Goal: Task Accomplishment & Management: Use online tool/utility

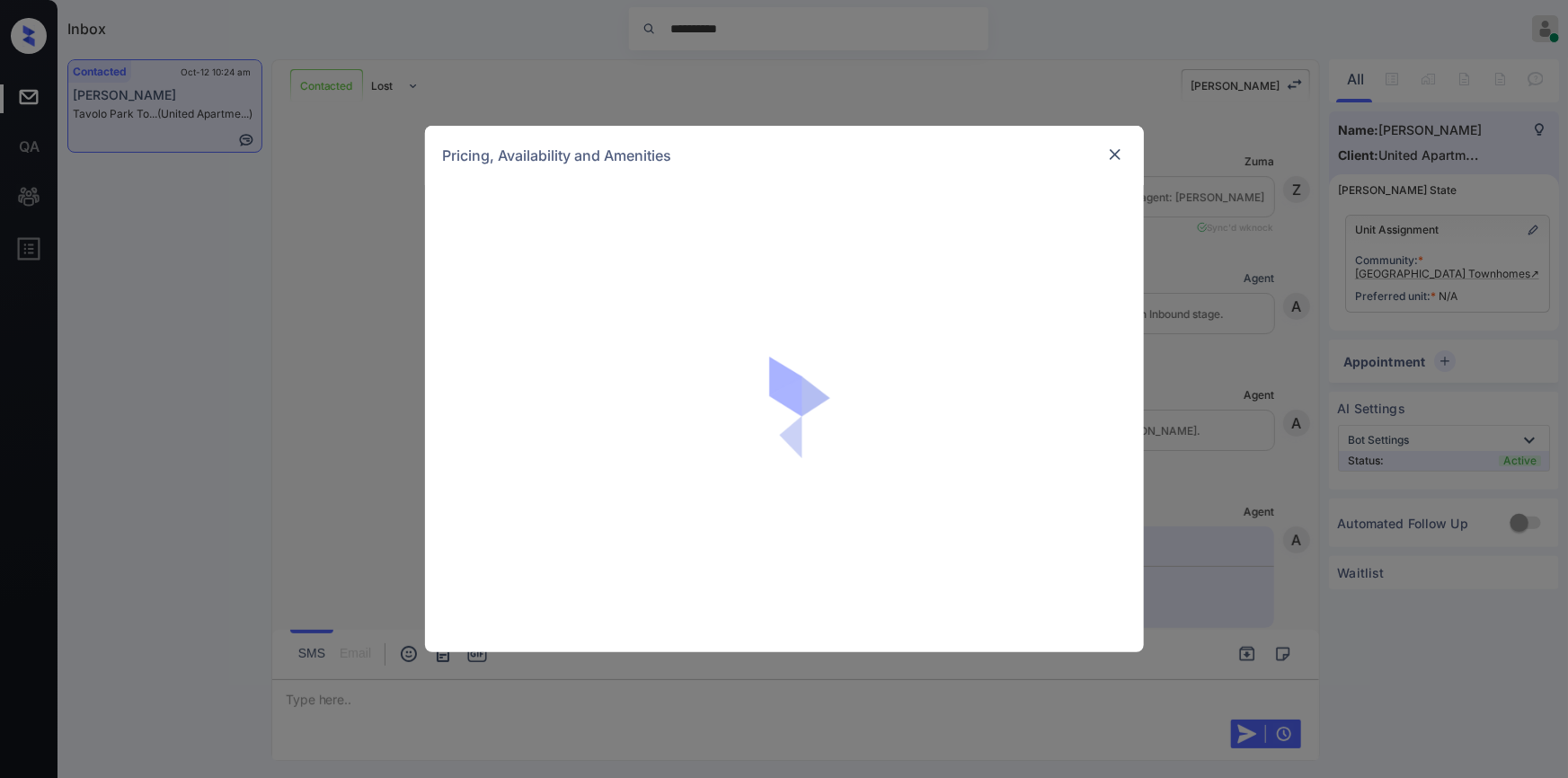
scroll to position [1910, 0]
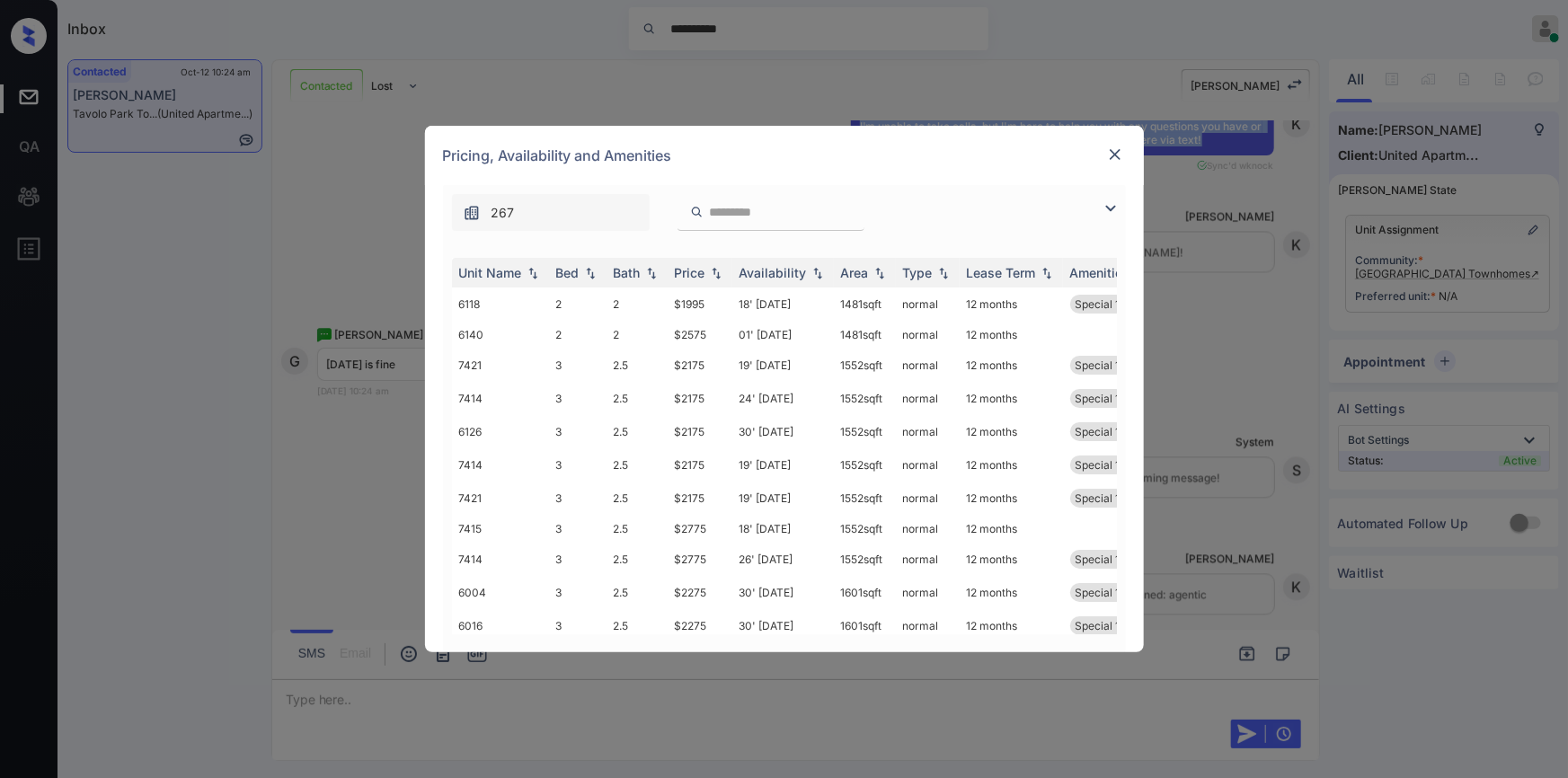
click at [1110, 209] on img at bounding box center [1110, 208] width 22 height 22
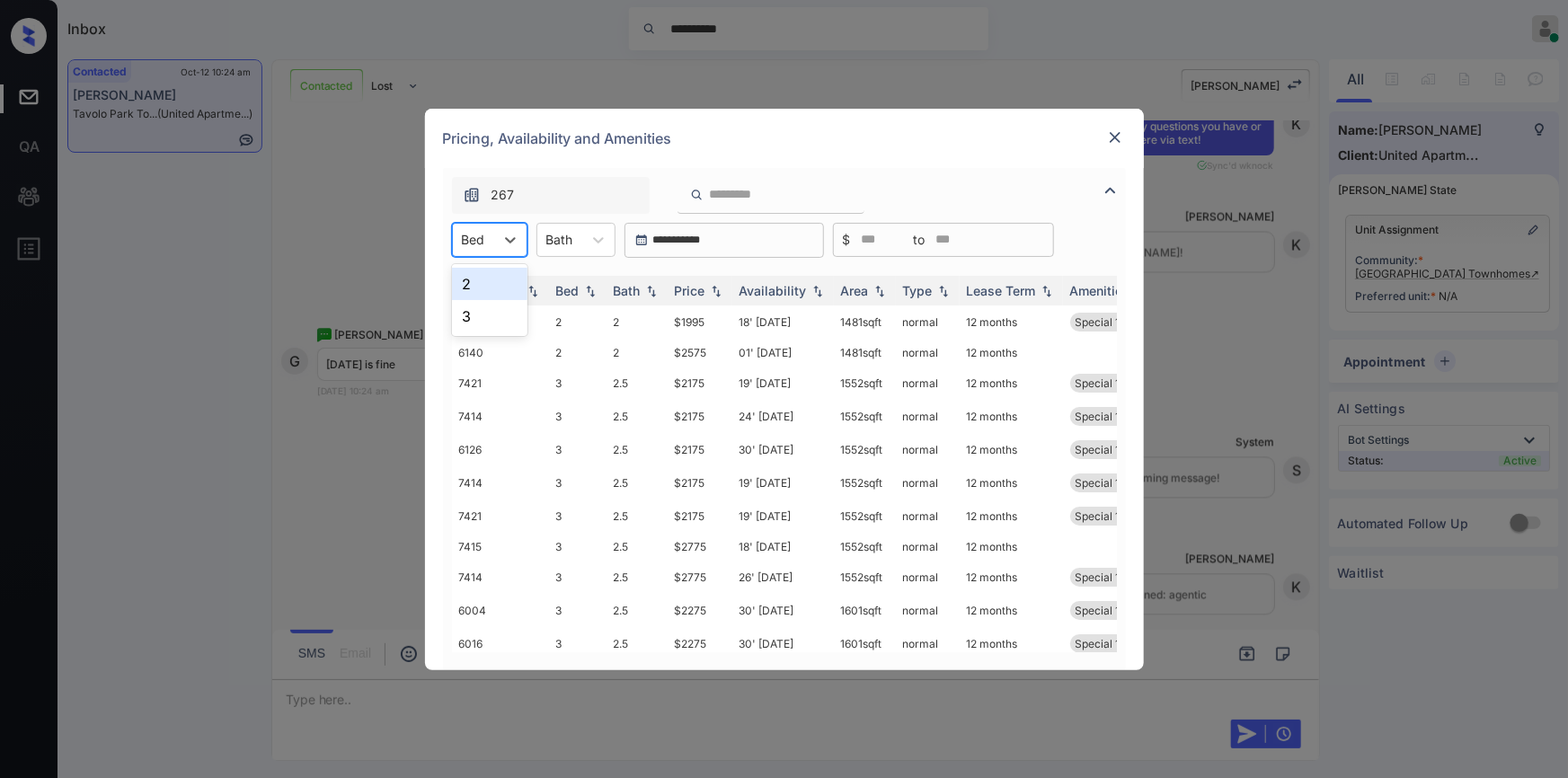
click at [491, 245] on div "Bed" at bounding box center [474, 240] width 41 height 26
click at [485, 283] on div "2" at bounding box center [490, 284] width 76 height 33
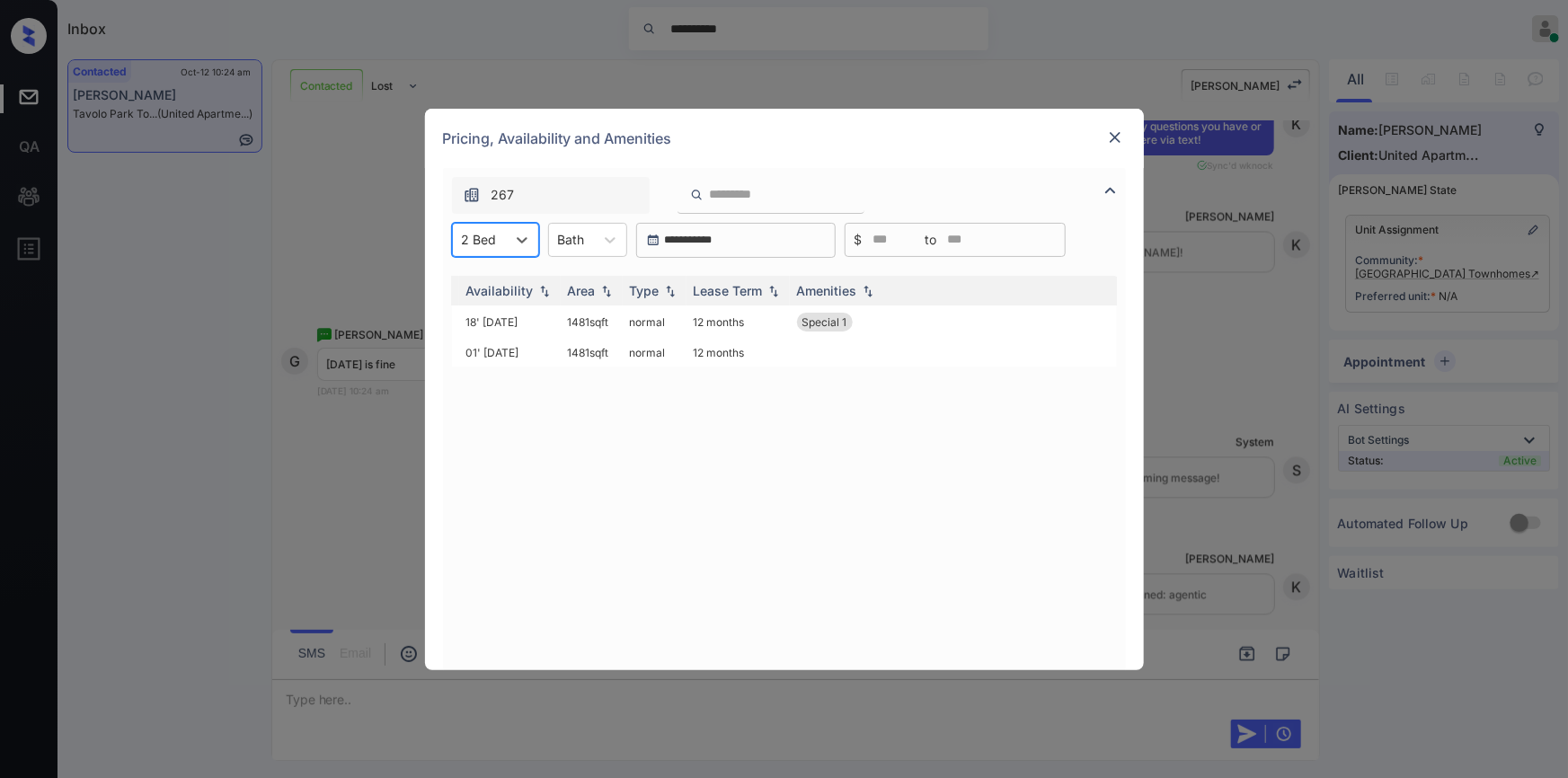
scroll to position [0, 0]
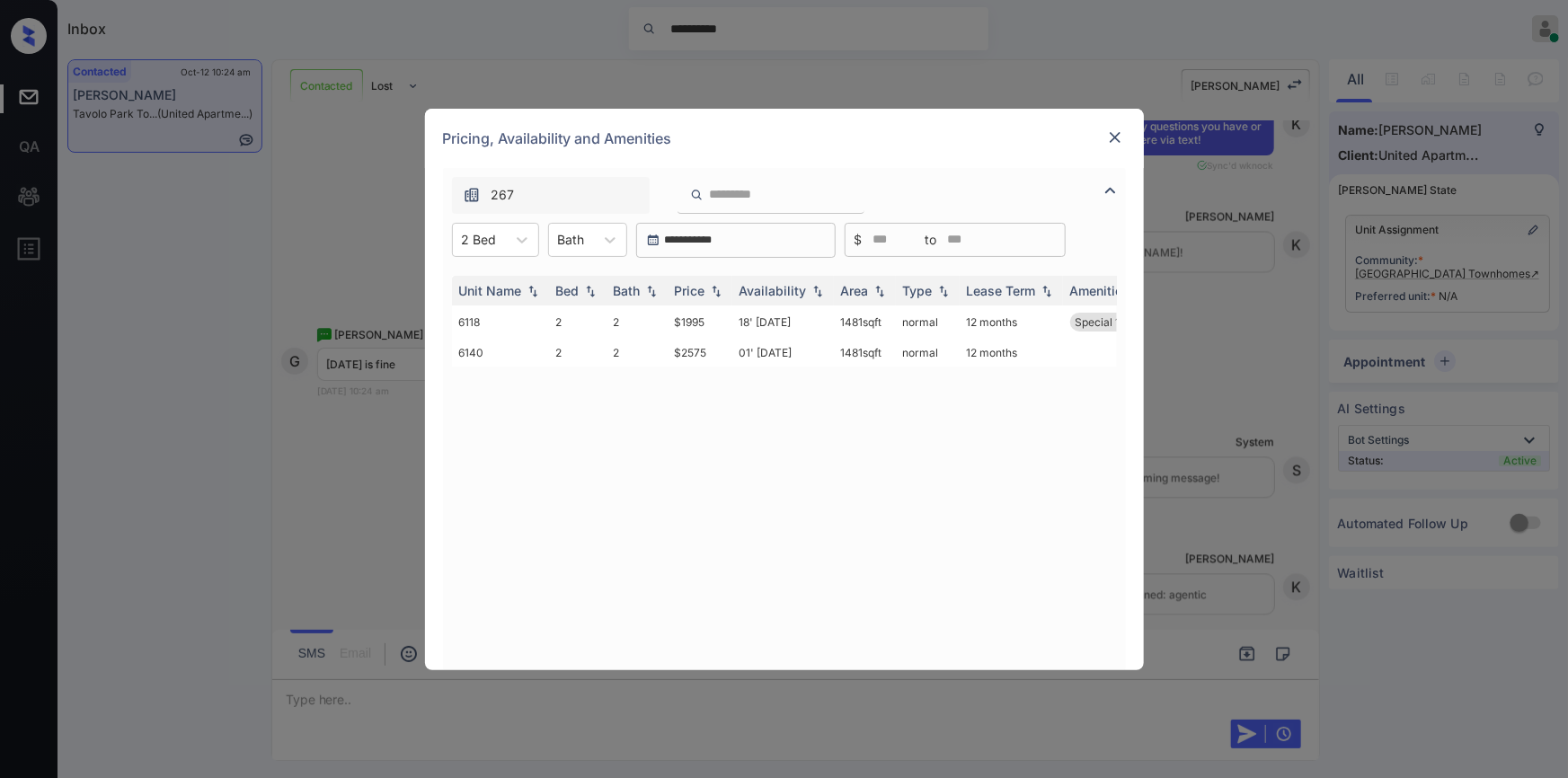
click at [1110, 130] on img at bounding box center [1115, 137] width 18 height 18
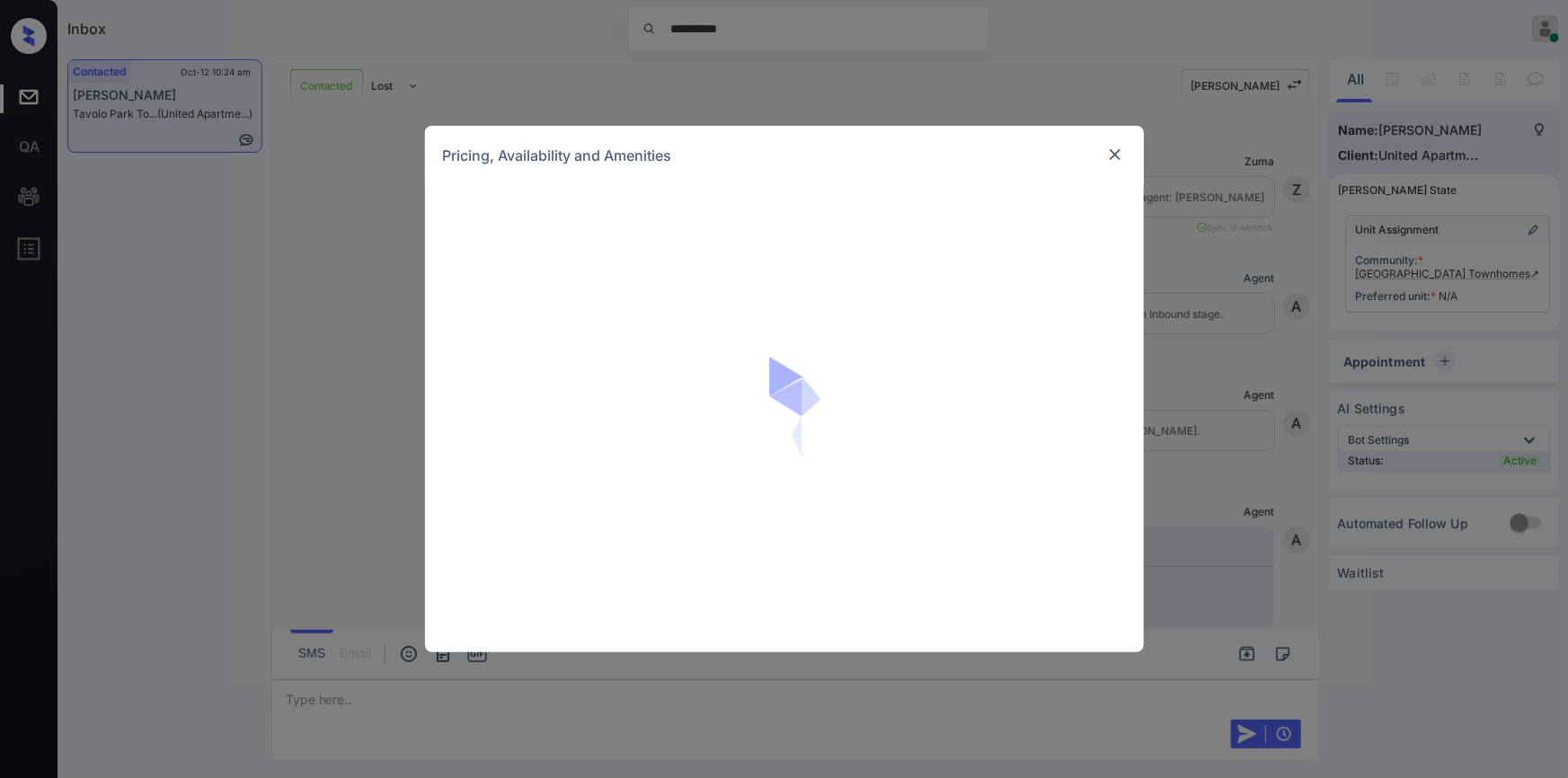
scroll to position [1910, 0]
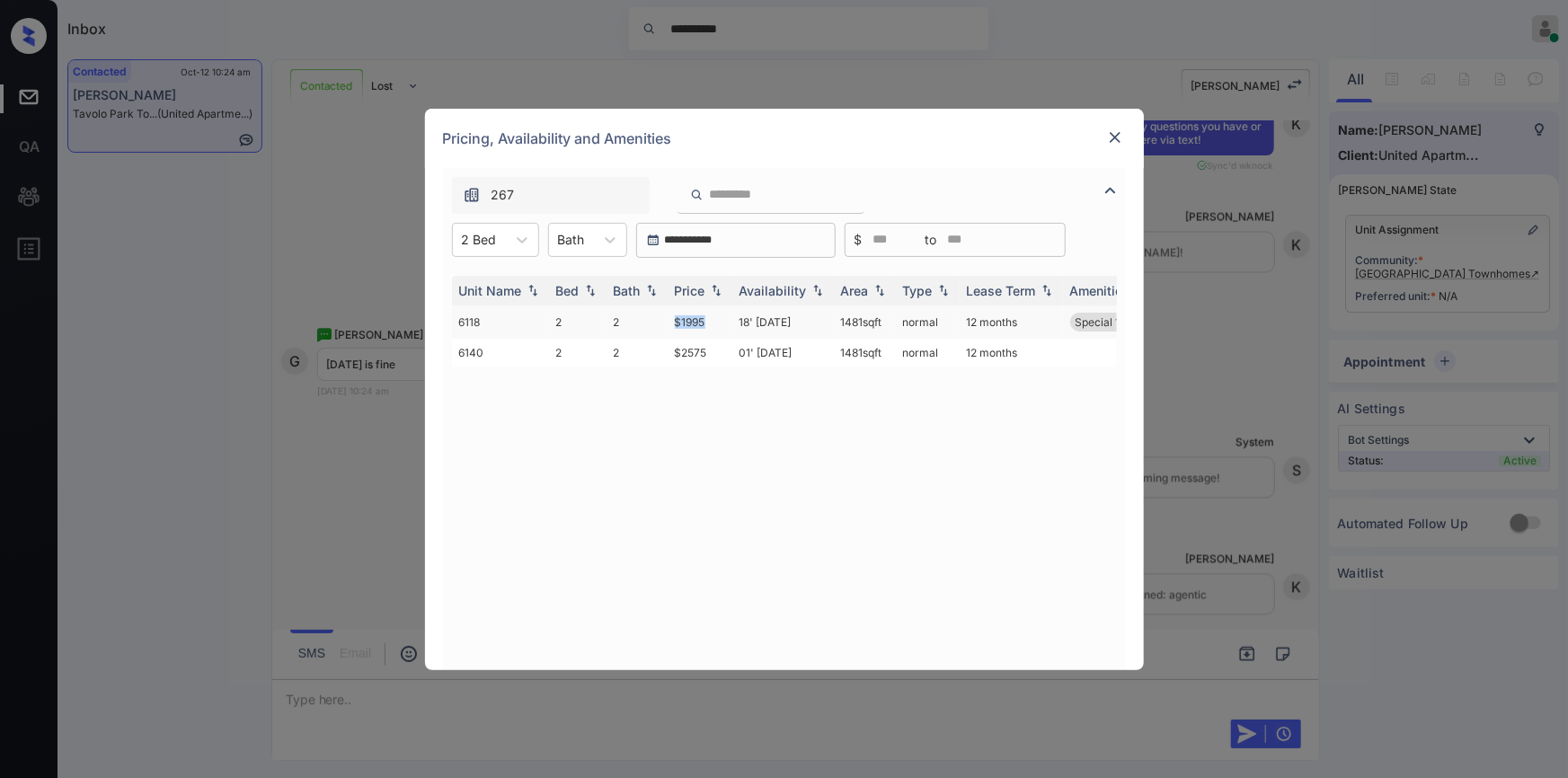
drag, startPoint x: 677, startPoint y: 320, endPoint x: 717, endPoint y: 321, distance: 40.0
click at [717, 321] on td "$1995" at bounding box center [699, 322] width 65 height 34
copy td "$1995"
click at [692, 317] on td "$1995" at bounding box center [699, 322] width 65 height 34
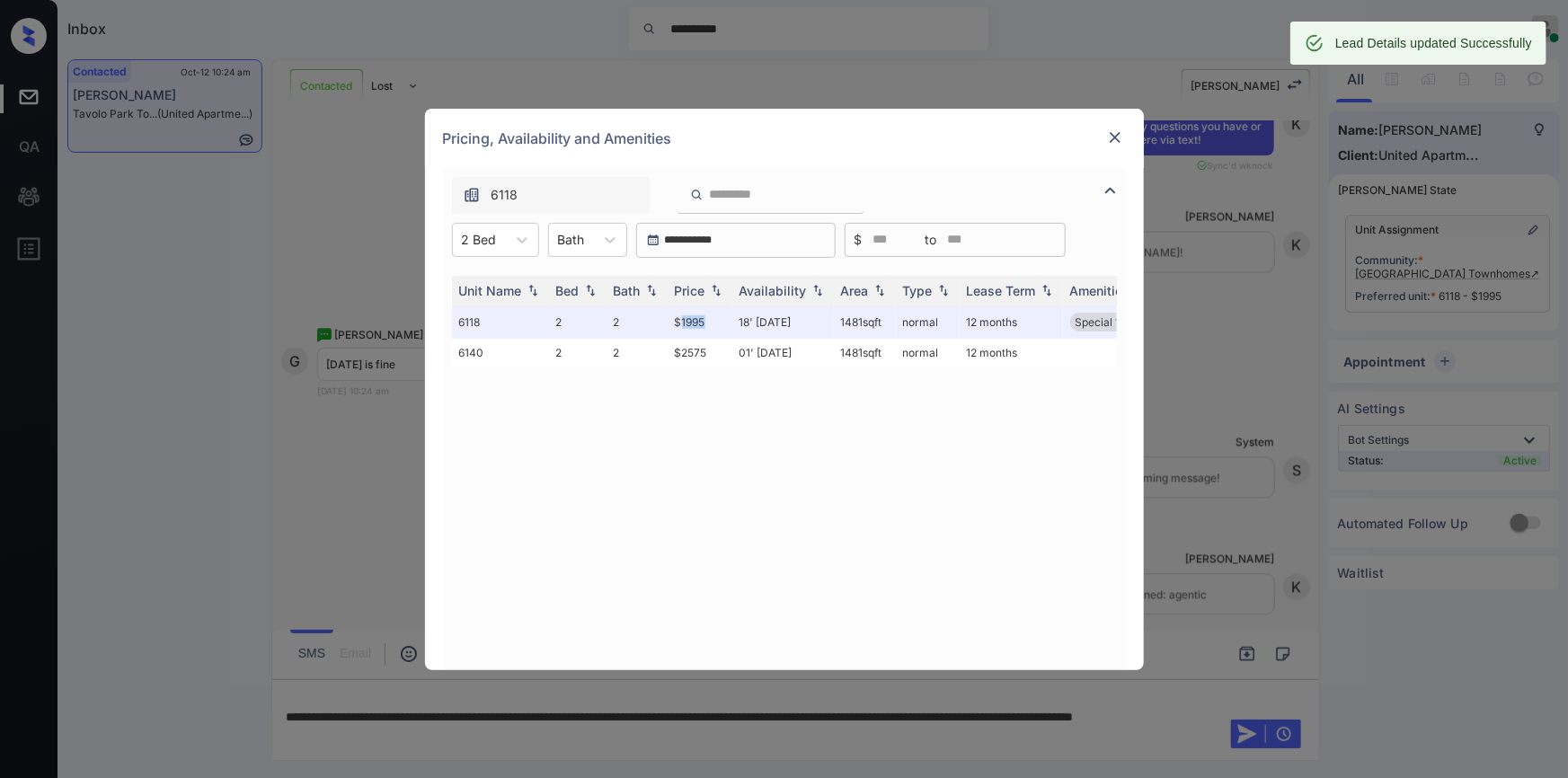
click at [1112, 128] on img at bounding box center [1115, 137] width 18 height 18
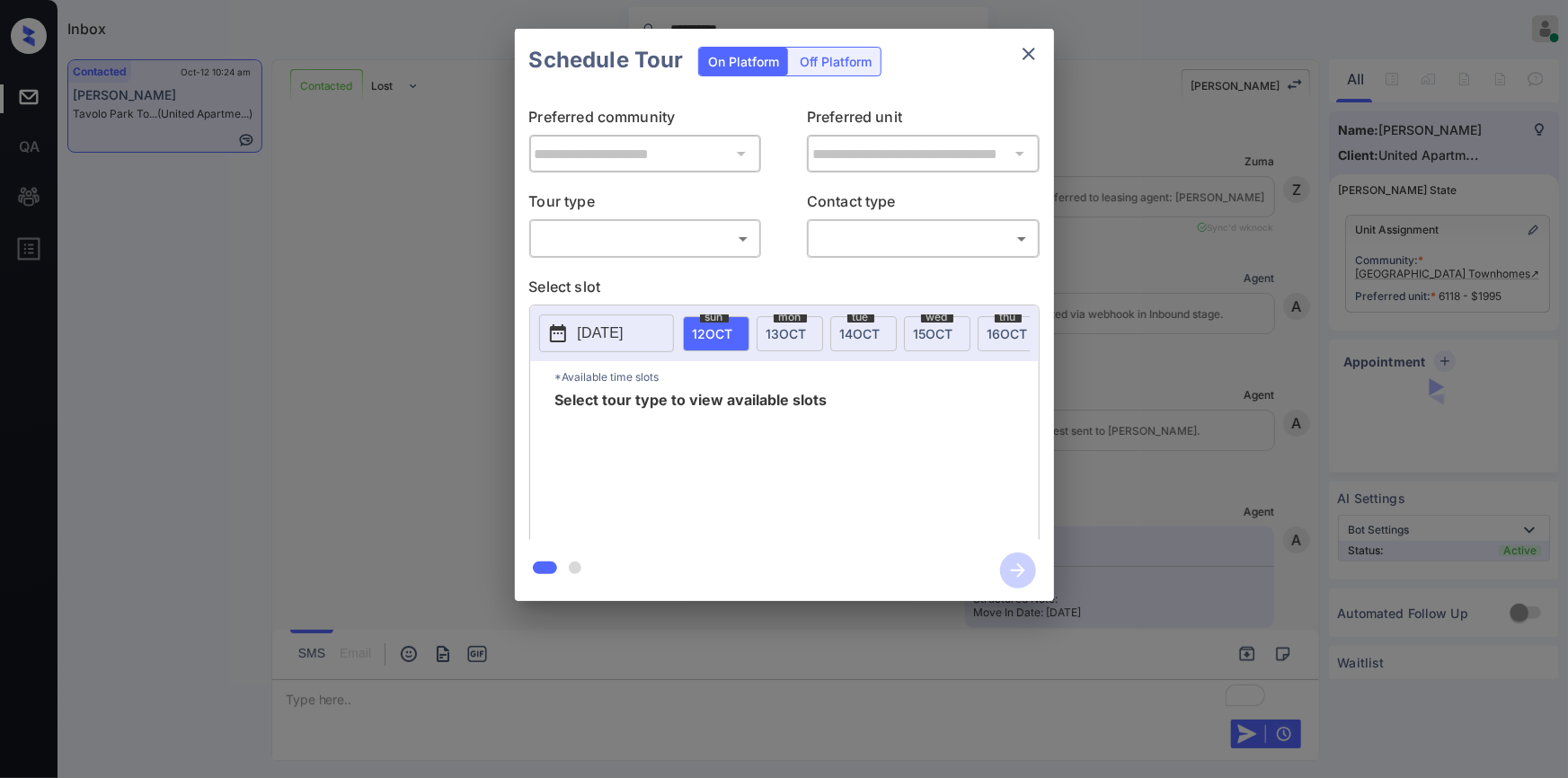
scroll to position [2558, 0]
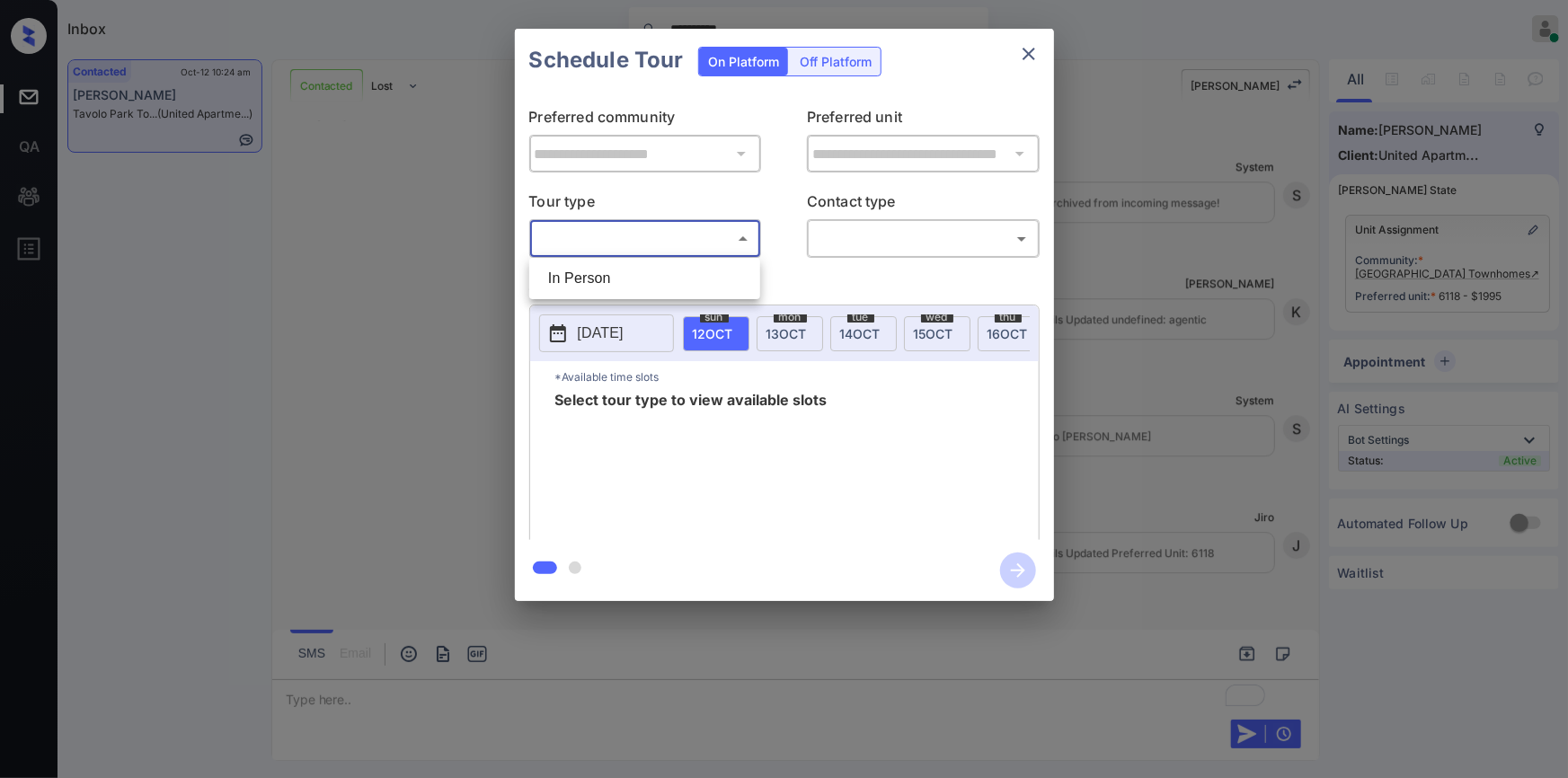
click at [629, 228] on body "**********" at bounding box center [784, 389] width 1568 height 778
drag, startPoint x: 585, startPoint y: 282, endPoint x: 862, endPoint y: 236, distance: 280.8
click at [586, 281] on li "In Person" at bounding box center [644, 278] width 222 height 33
type input "********"
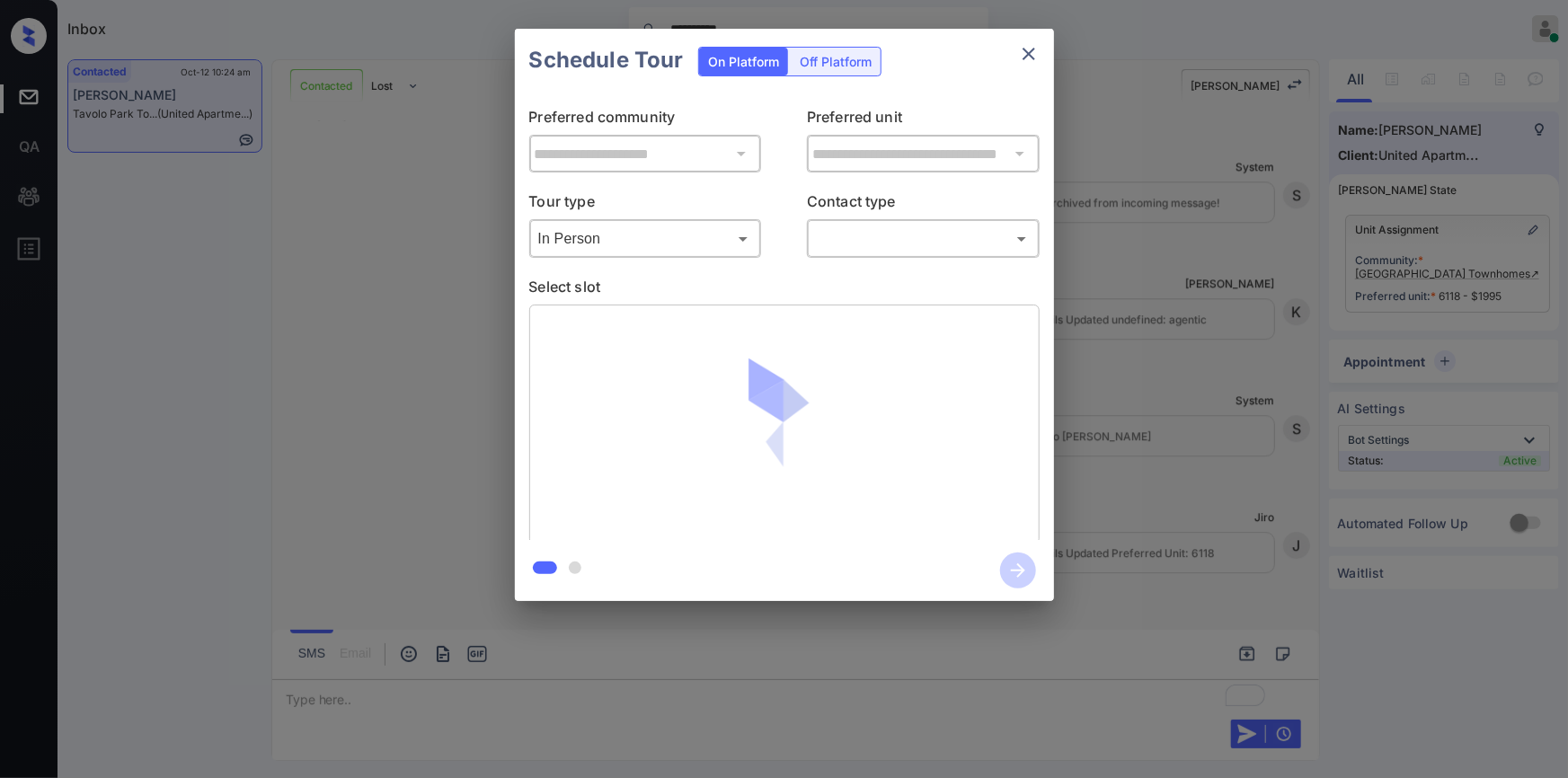
click at [876, 223] on div "​ ​" at bounding box center [923, 238] width 233 height 38
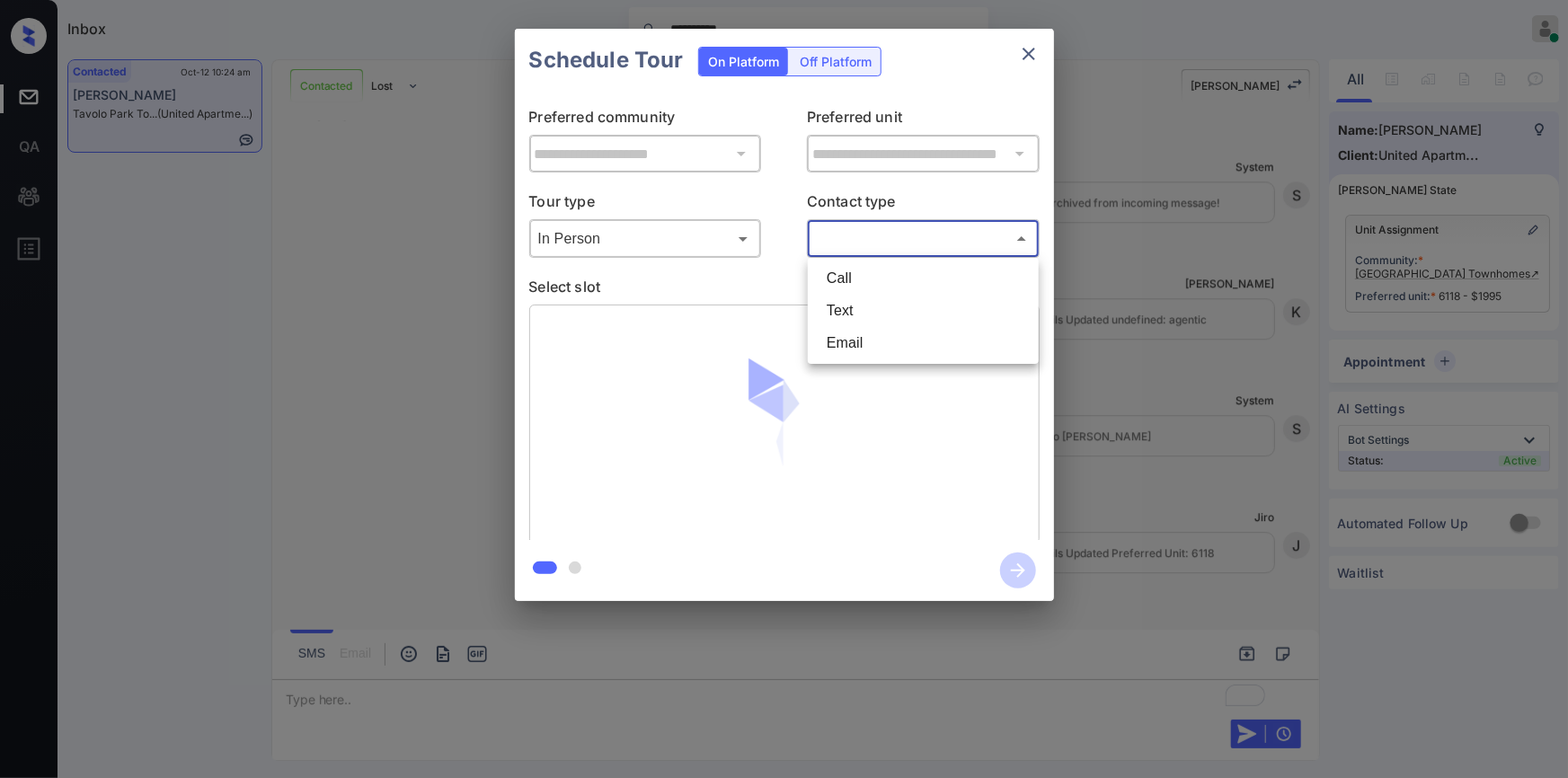
click at [865, 243] on body "**********" at bounding box center [784, 389] width 1568 height 778
click at [843, 308] on li "Text" at bounding box center [923, 311] width 222 height 33
type input "****"
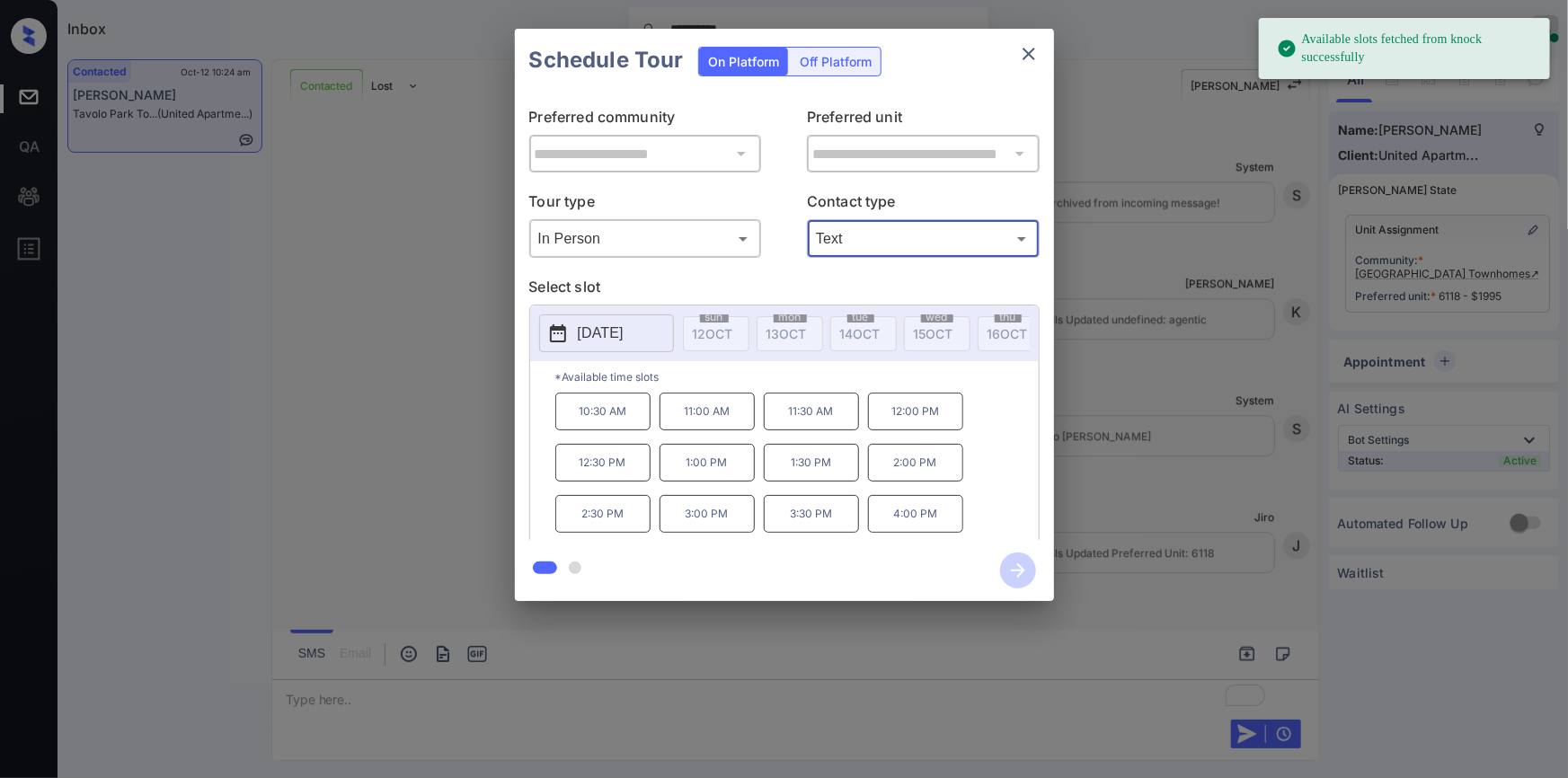
click at [607, 341] on p "2025-10-21" at bounding box center [600, 333] width 46 height 22
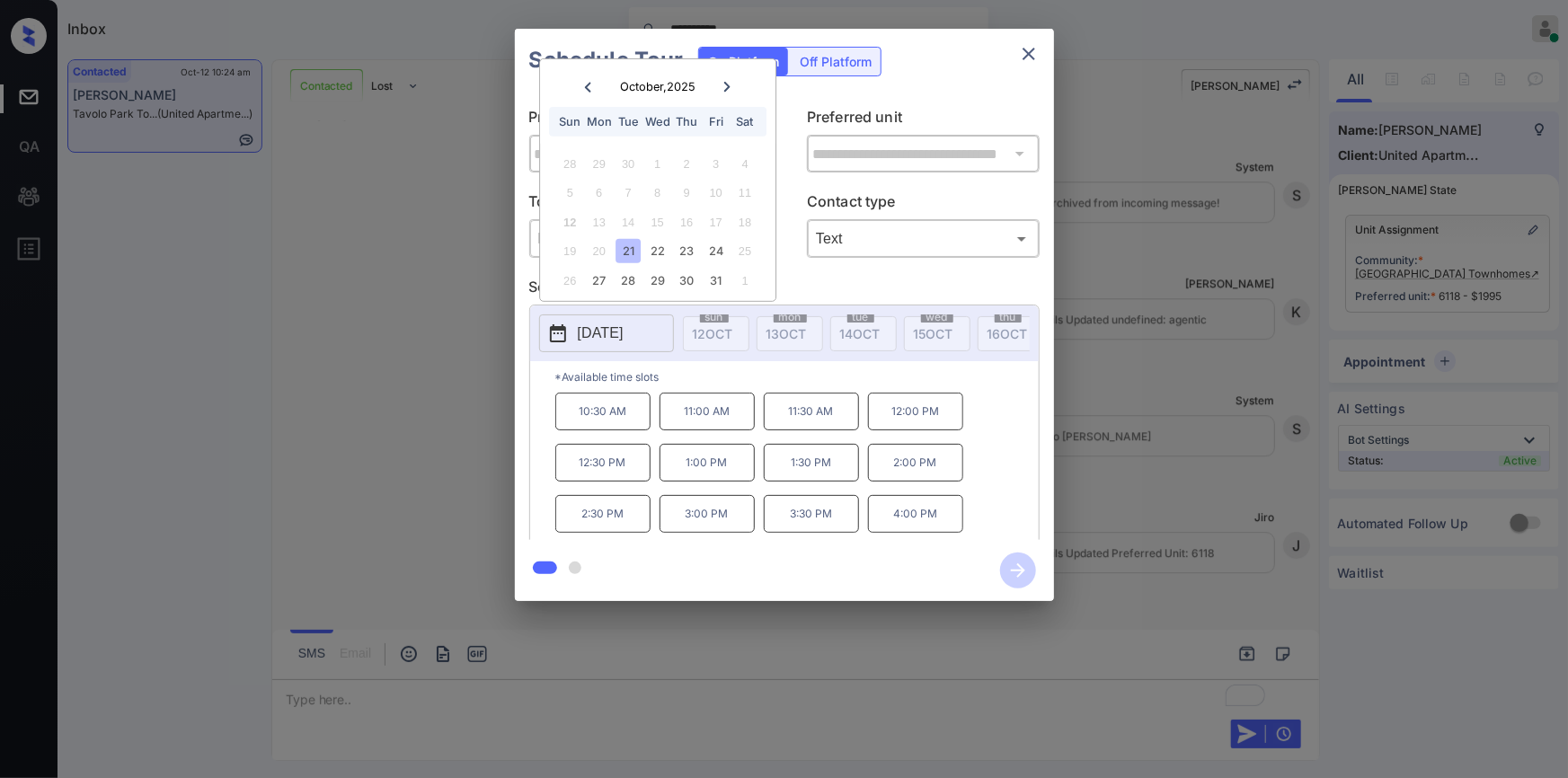
click at [632, 259] on div "21" at bounding box center [629, 251] width 24 height 24
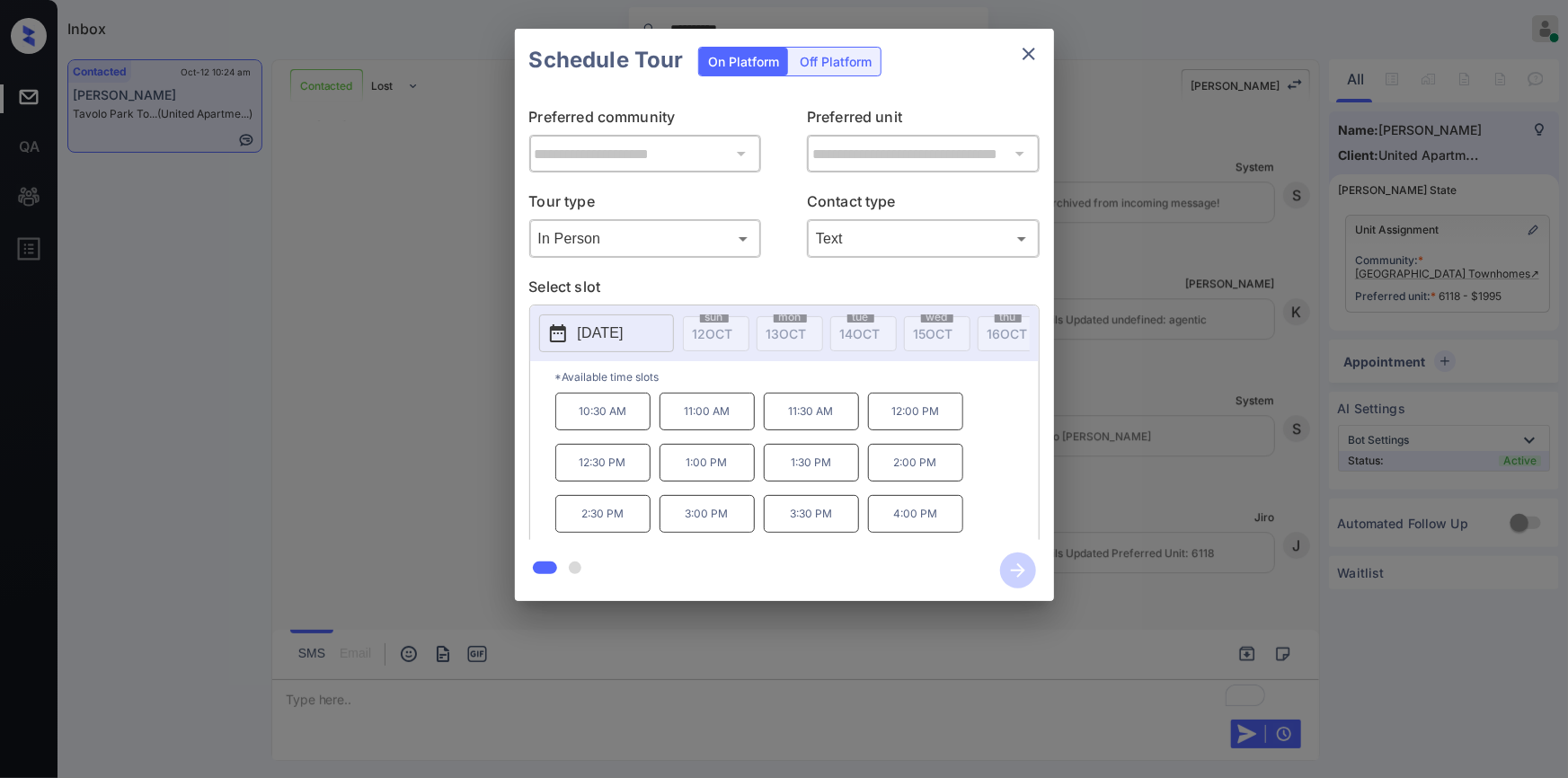
click at [389, 331] on div "**********" at bounding box center [784, 315] width 1568 height 630
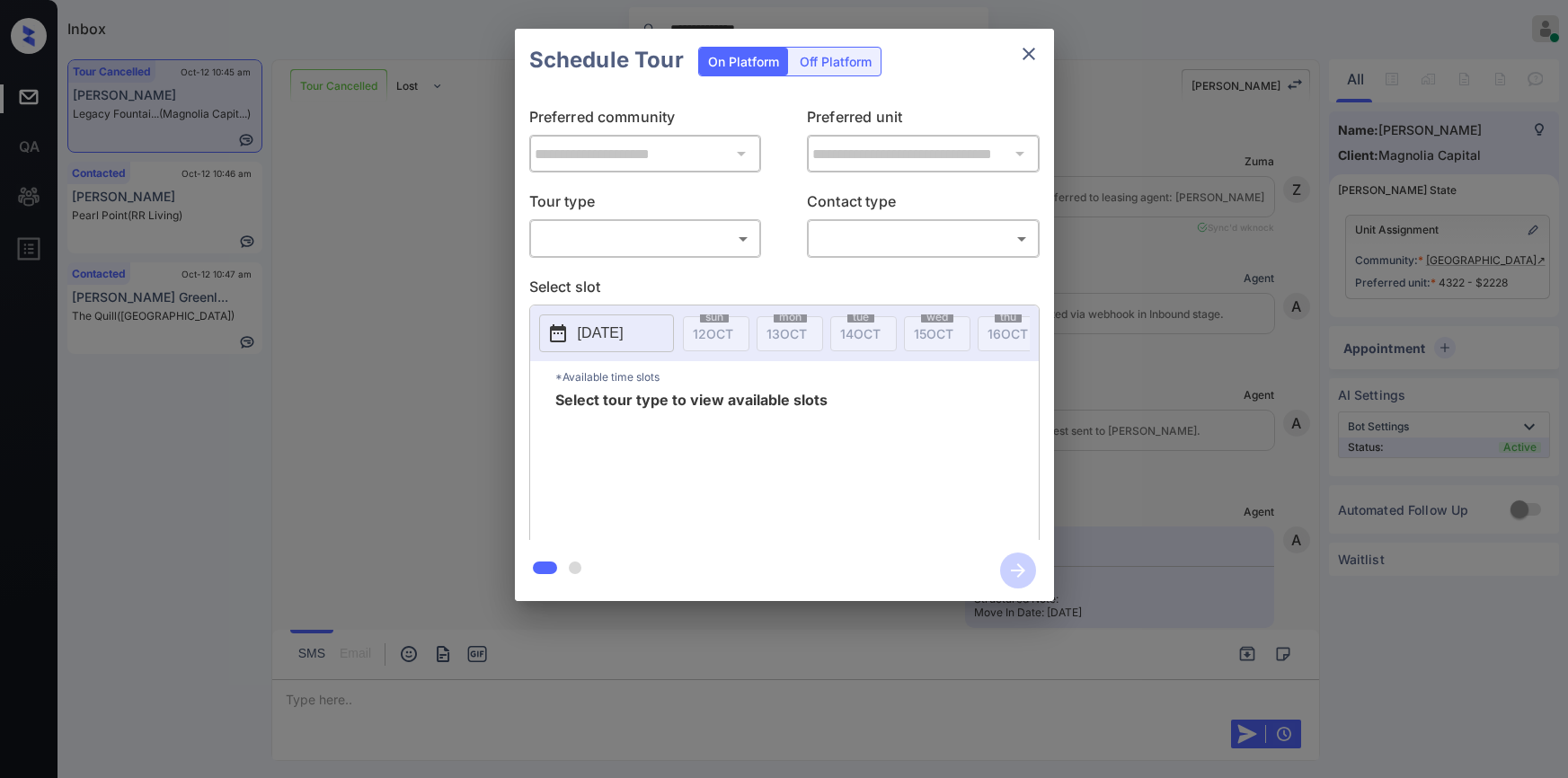
click at [576, 223] on div "​ ​" at bounding box center [645, 238] width 233 height 38
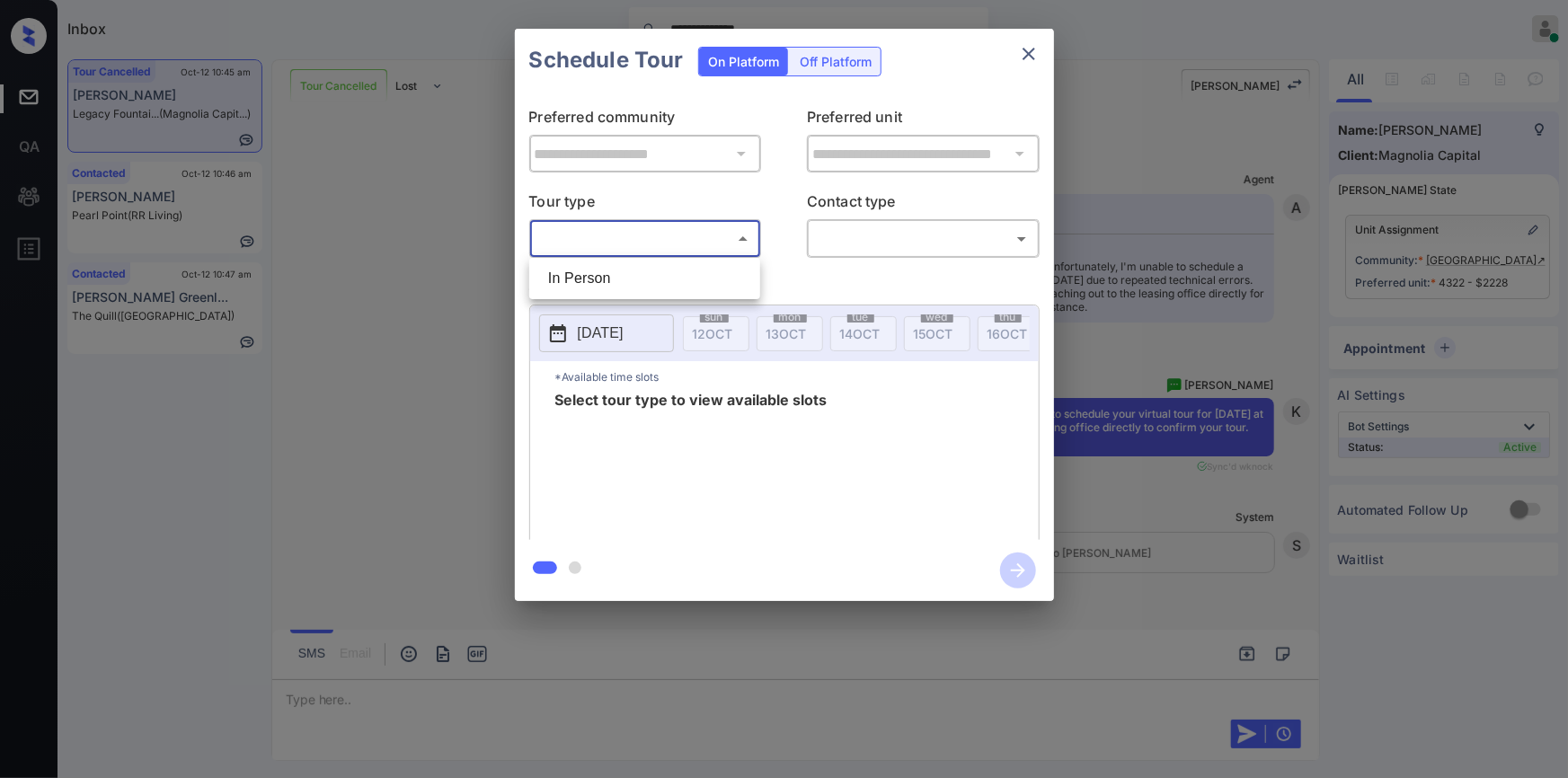
click at [580, 247] on body "**********" at bounding box center [784, 389] width 1568 height 778
click at [1040, 38] on div at bounding box center [784, 389] width 1568 height 778
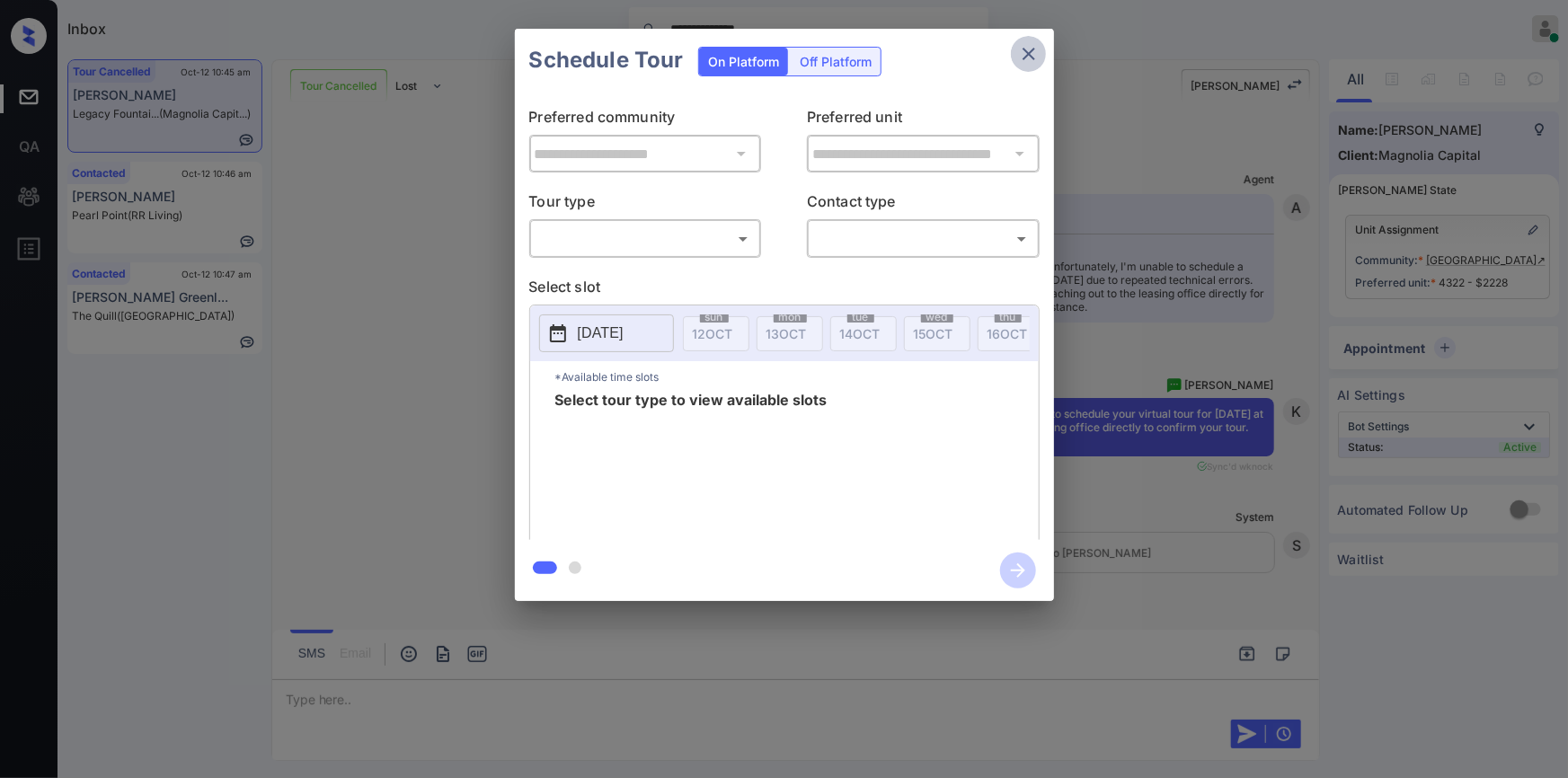
click at [1035, 49] on icon "close" at bounding box center [1029, 53] width 22 height 22
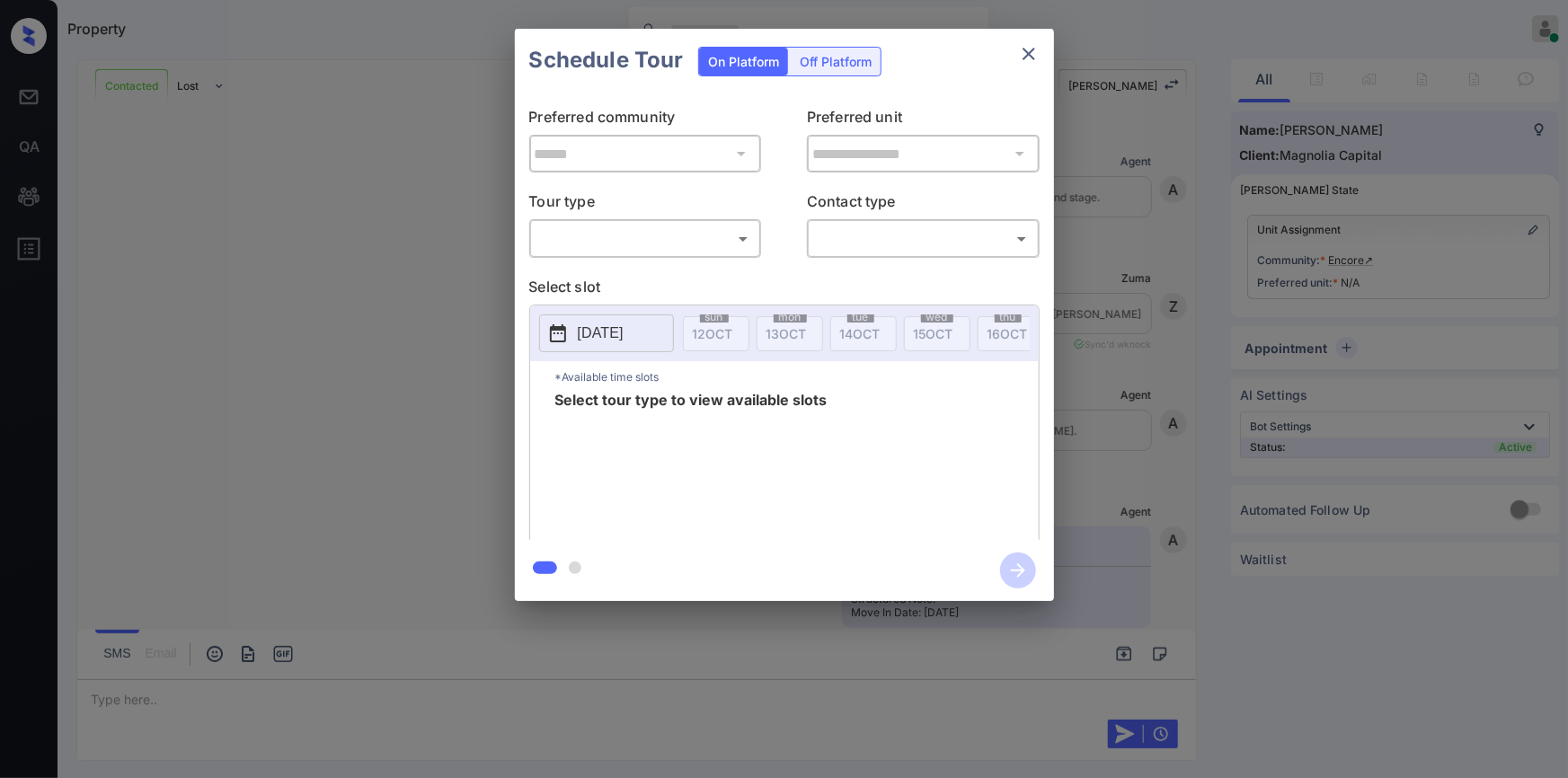
scroll to position [1064, 0]
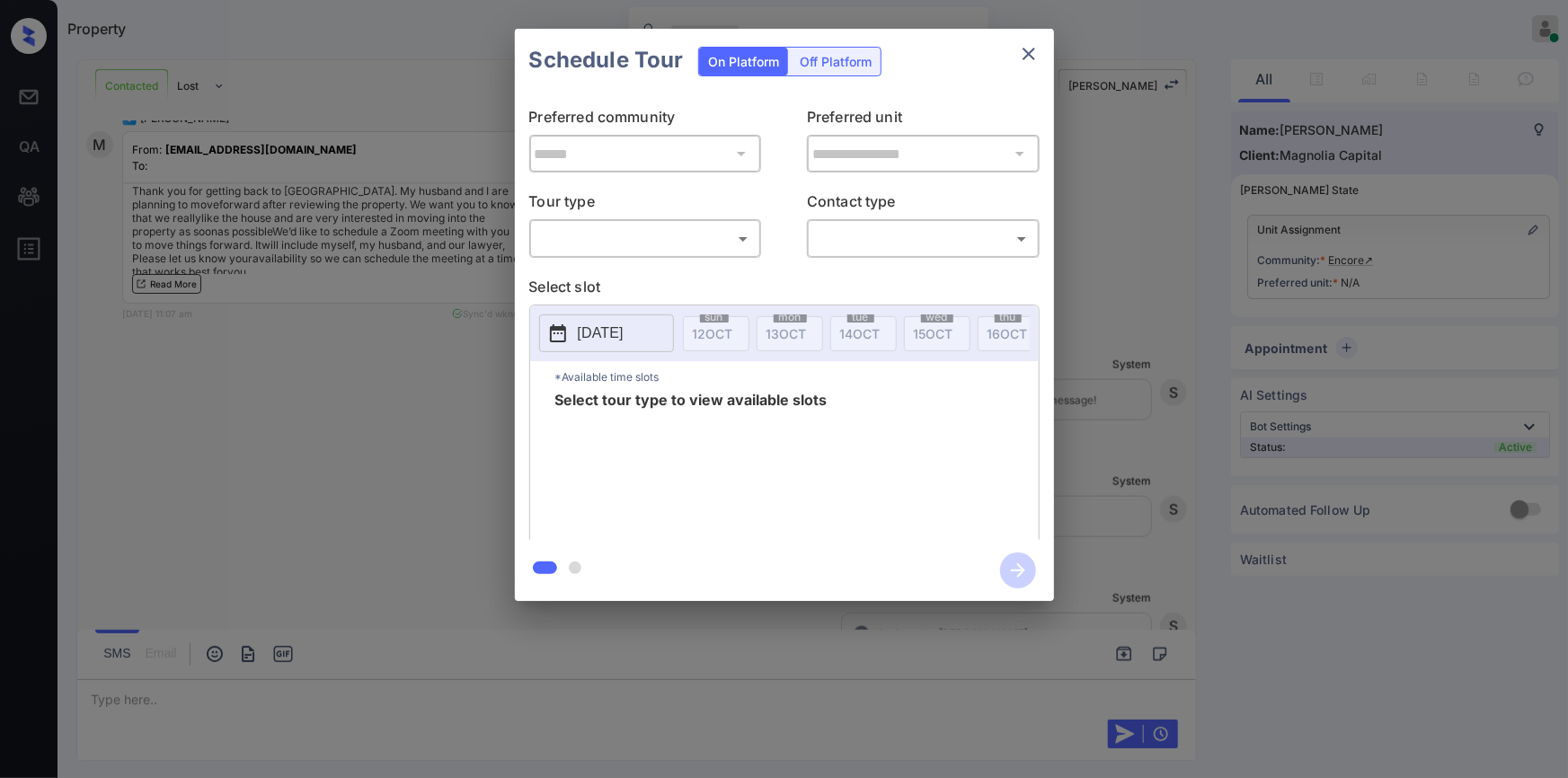
click at [617, 235] on body "Property Jiro Alonzo Online Set yourself offline Set yourself on break Profile …" at bounding box center [784, 389] width 1568 height 778
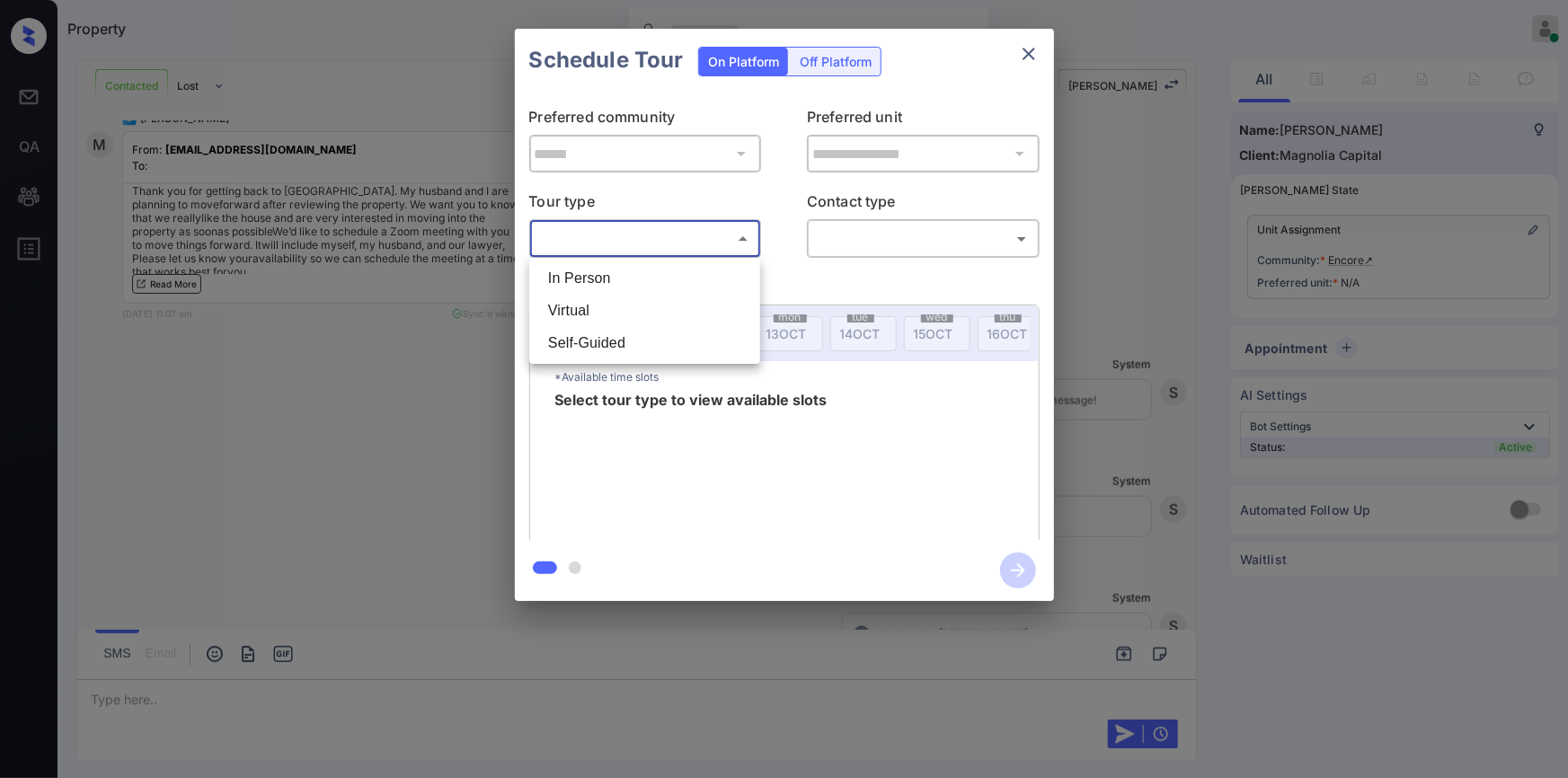
click at [1027, 56] on div at bounding box center [784, 389] width 1568 height 778
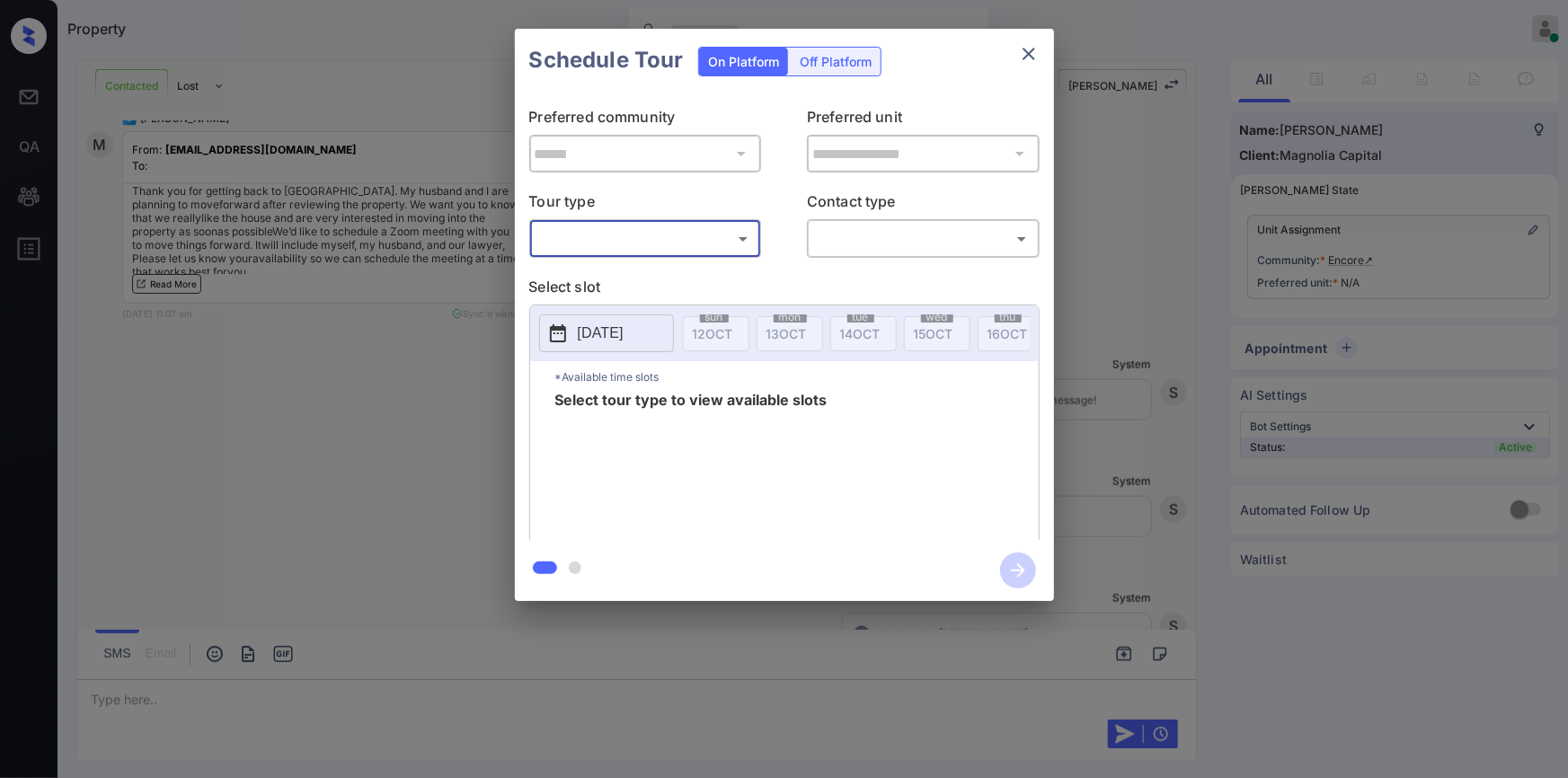
click at [1027, 56] on icon "close" at bounding box center [1029, 53] width 22 height 22
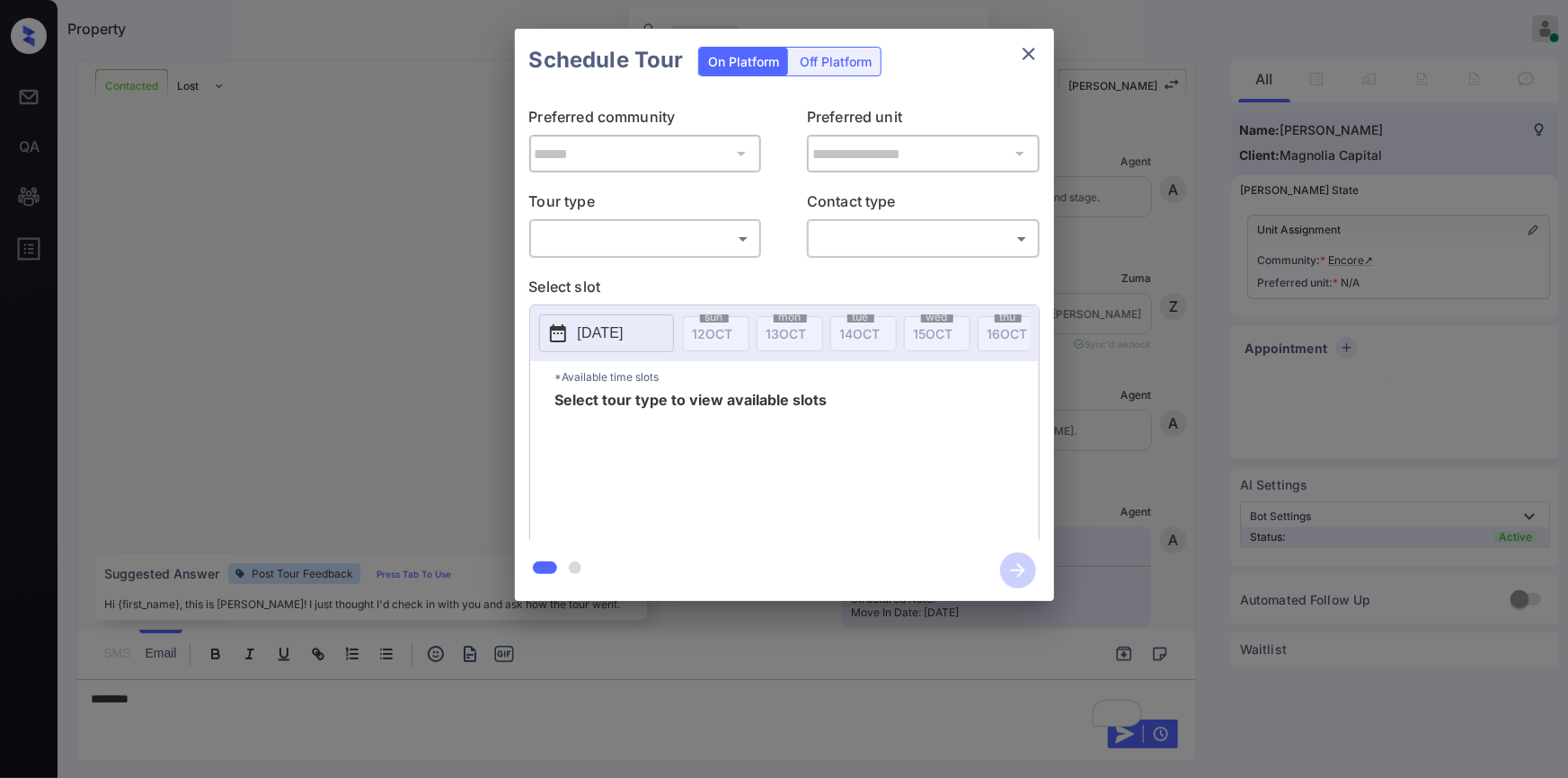
scroll to position [1035, 0]
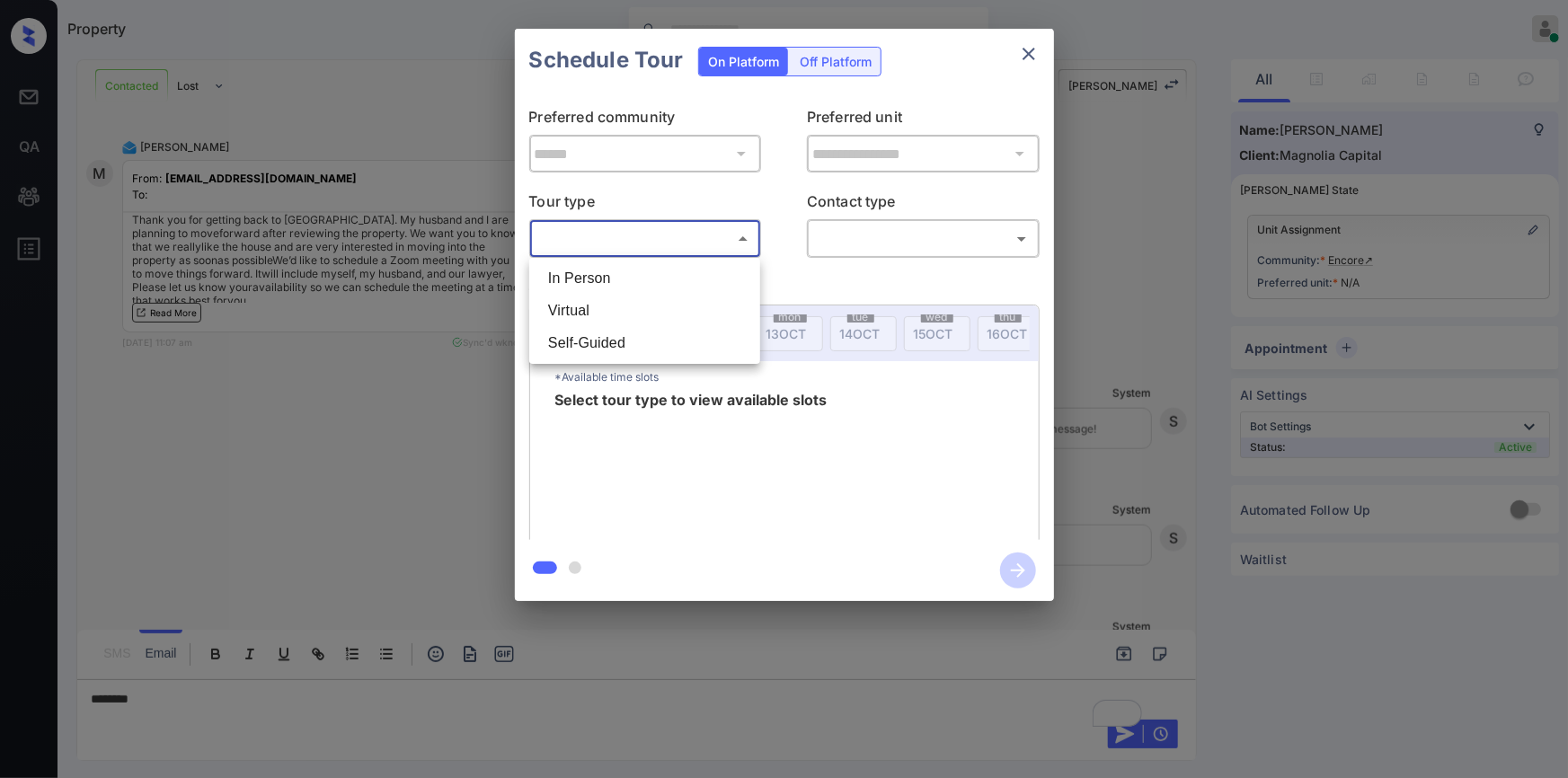
click at [579, 230] on body "Property [PERSON_NAME] Online Set yourself offline Set yourself on break Profil…" at bounding box center [784, 389] width 1568 height 778
click at [1032, 52] on div at bounding box center [784, 389] width 1568 height 778
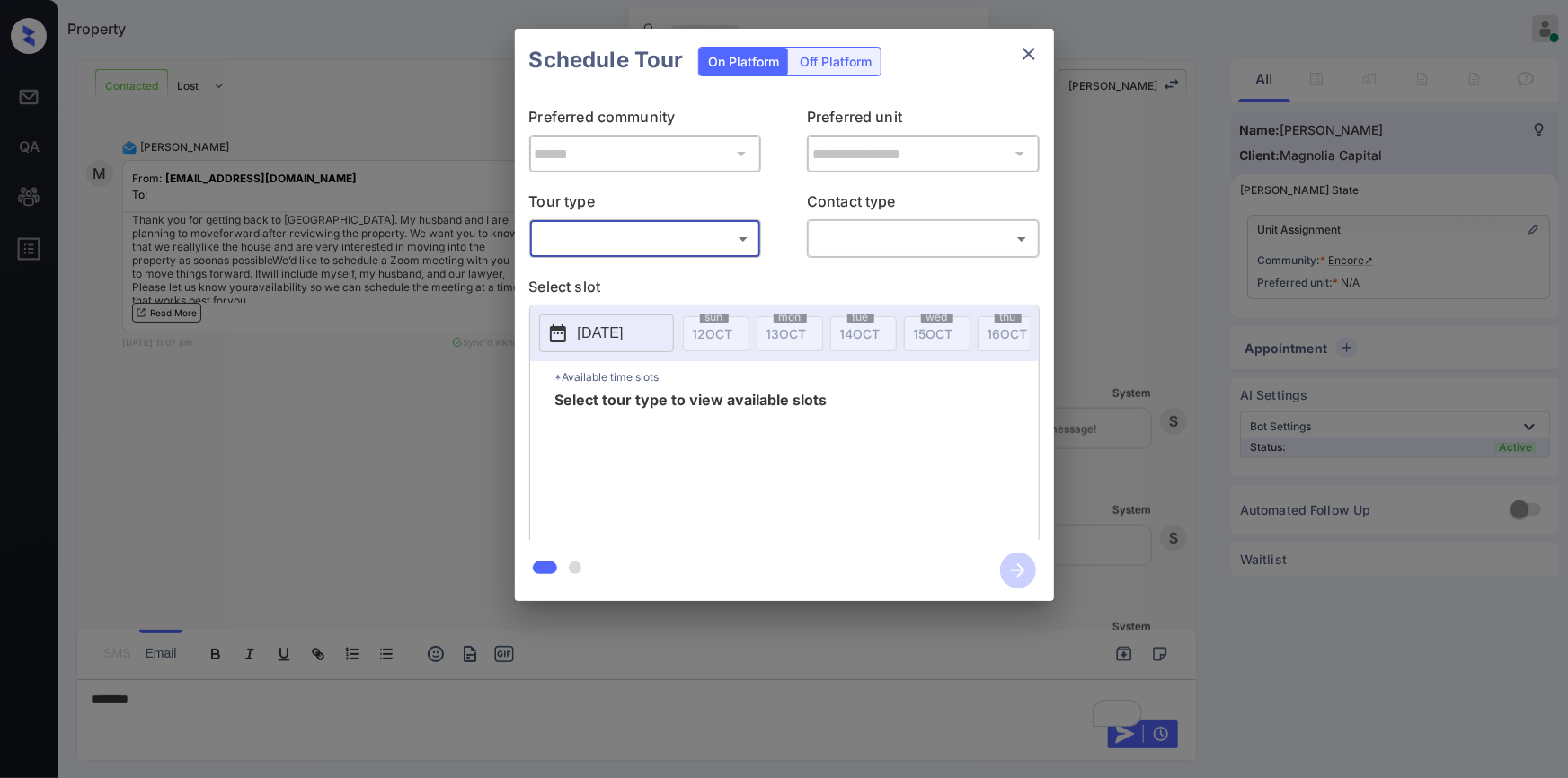
click at [132, 708] on div at bounding box center [784, 389] width 1568 height 778
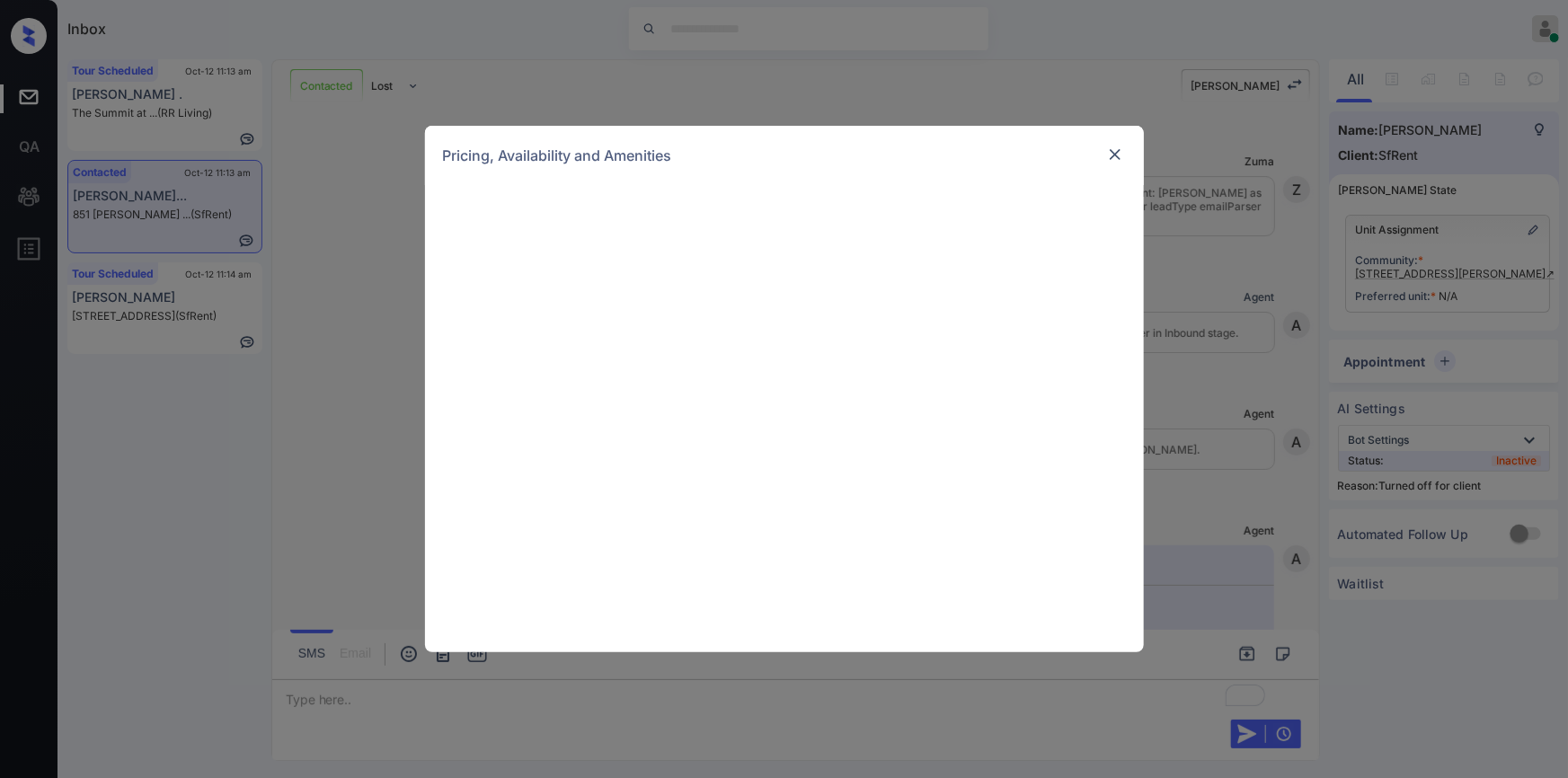
scroll to position [15956, 0]
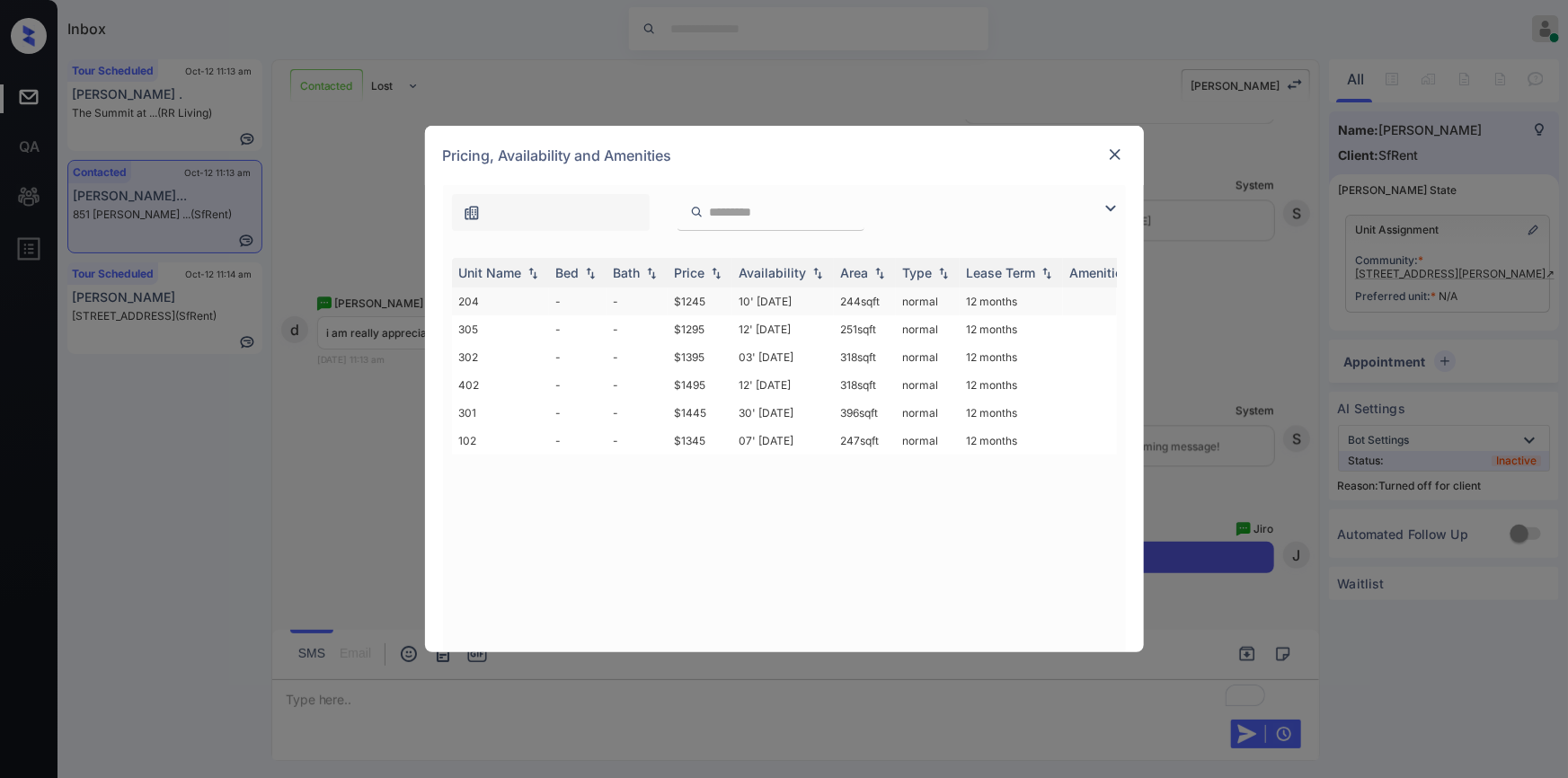
click at [693, 301] on td "$1245" at bounding box center [699, 301] width 65 height 28
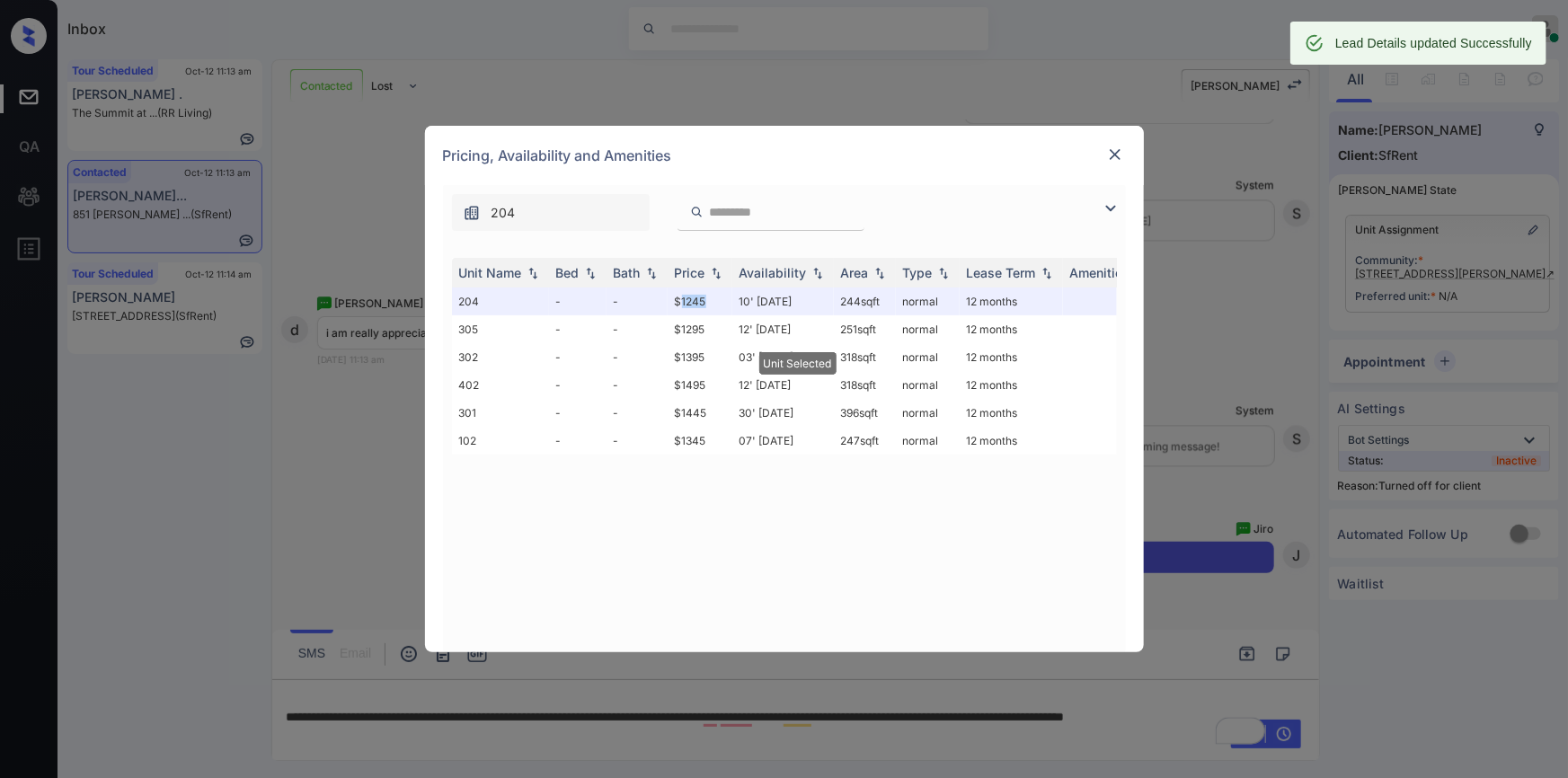
click at [1112, 148] on img at bounding box center [1115, 154] width 18 height 18
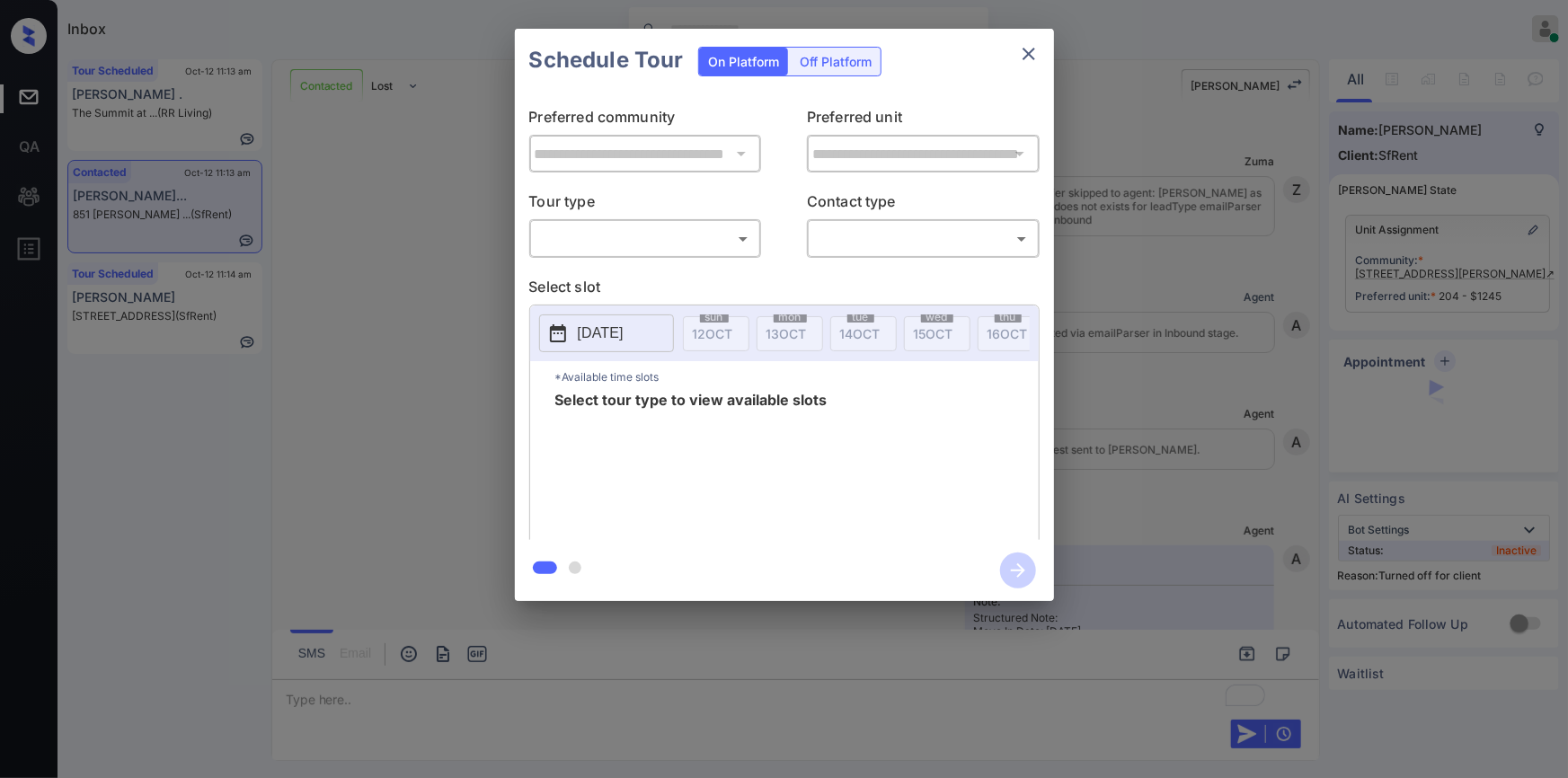
scroll to position [15956, 0]
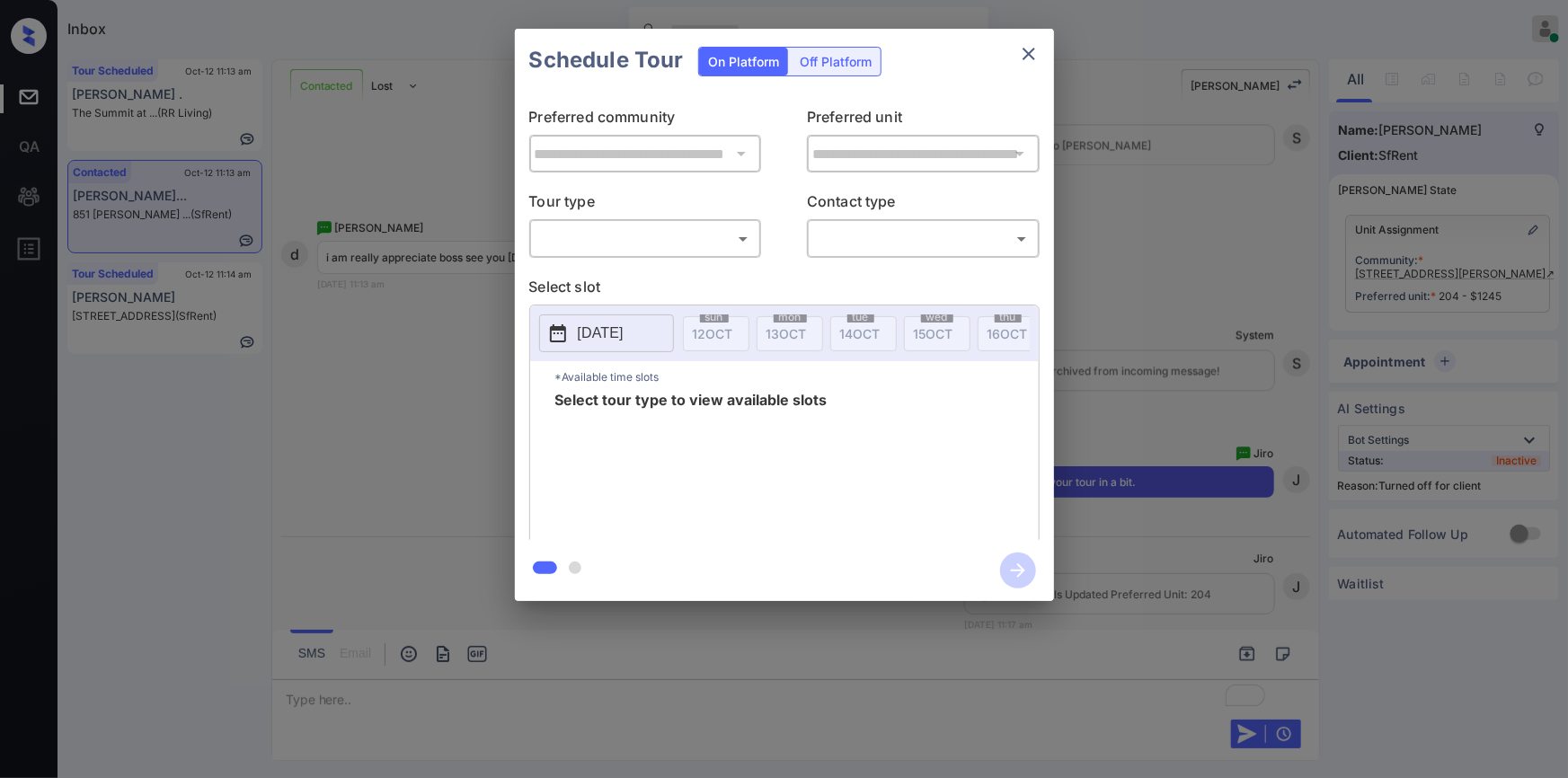
click at [832, 61] on div "Off Platform" at bounding box center [836, 62] width 90 height 28
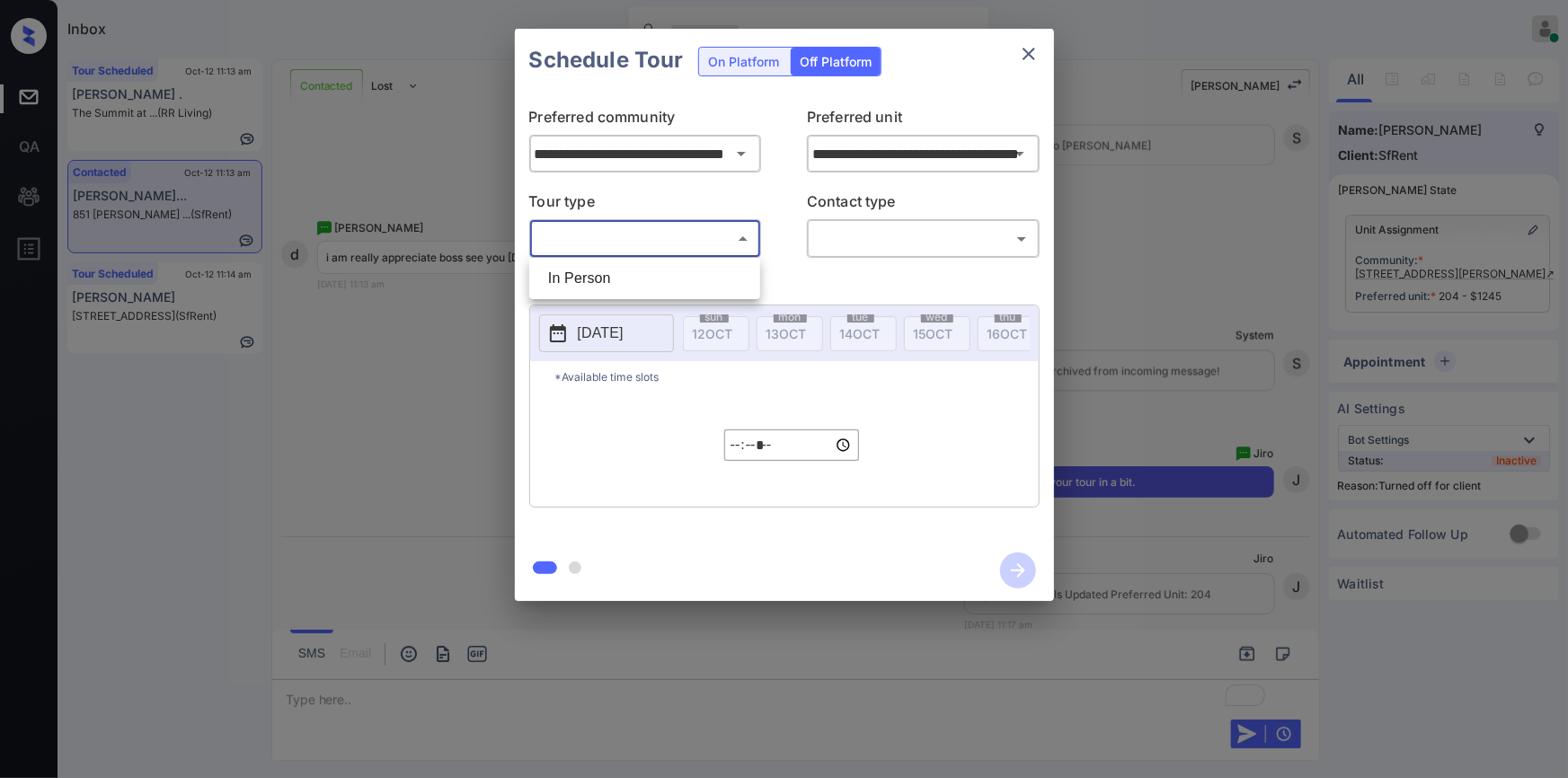
click at [624, 234] on body "Inbox [PERSON_NAME] Online Set yourself offline Set yourself on break Profile S…" at bounding box center [784, 389] width 1568 height 778
click at [575, 282] on li "In Person" at bounding box center [644, 278] width 222 height 33
type input "********"
click at [844, 237] on body "Inbox [PERSON_NAME] Online Set yourself offline Set yourself on break Profile S…" at bounding box center [784, 389] width 1568 height 778
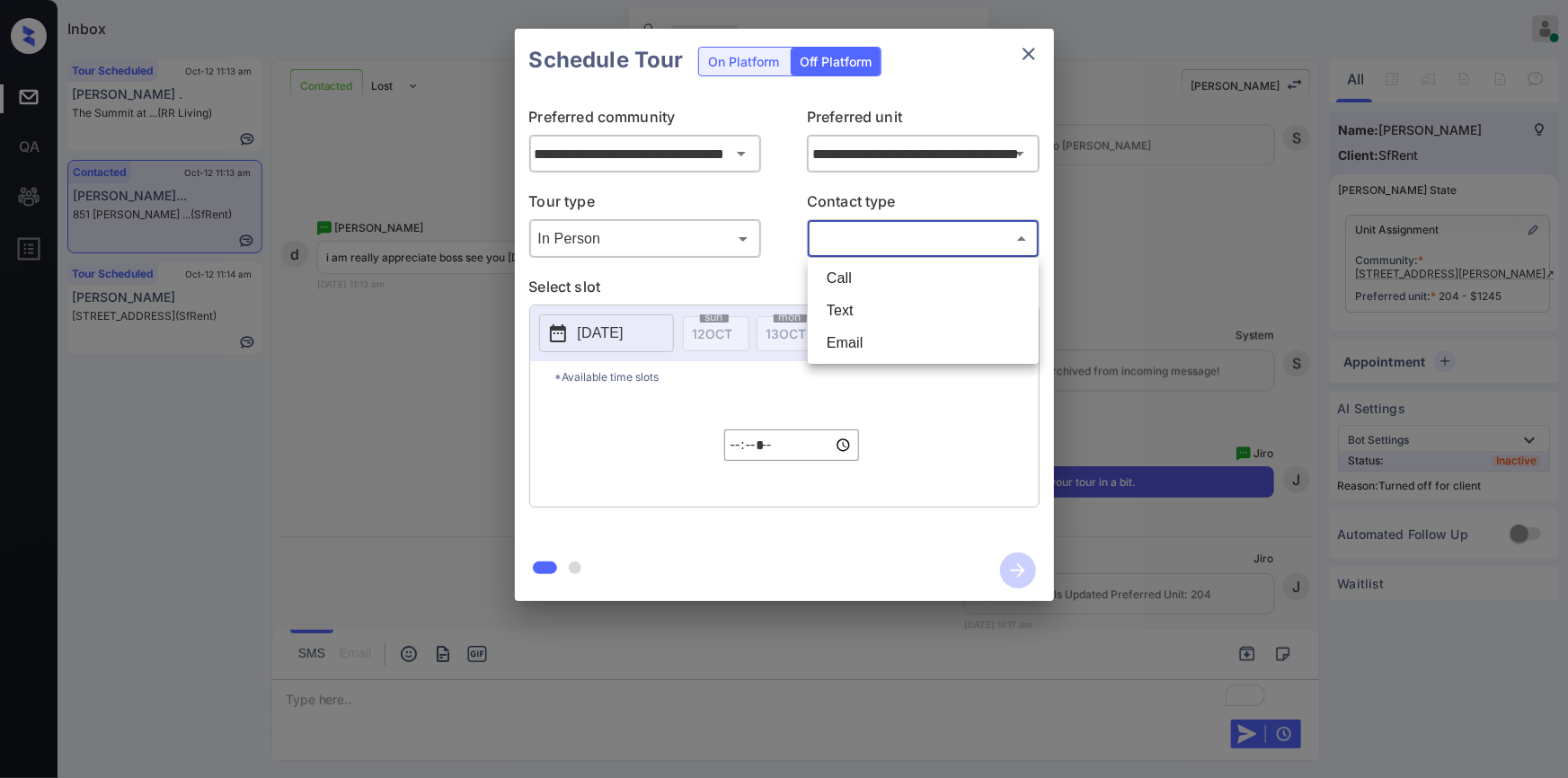
click at [828, 311] on li "Text" at bounding box center [923, 311] width 222 height 33
type input "****"
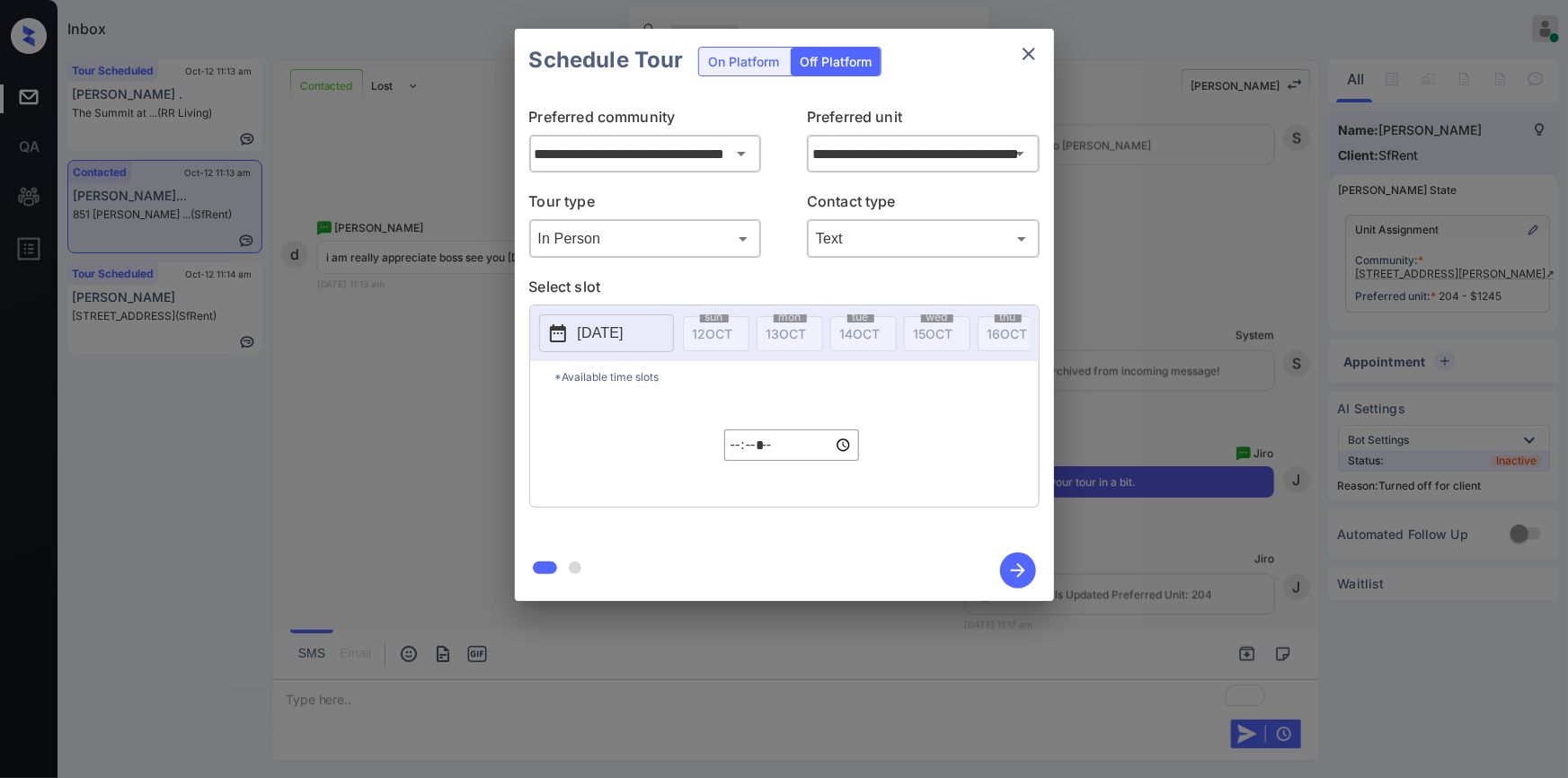
click at [623, 338] on p "[DATE]" at bounding box center [600, 333] width 46 height 22
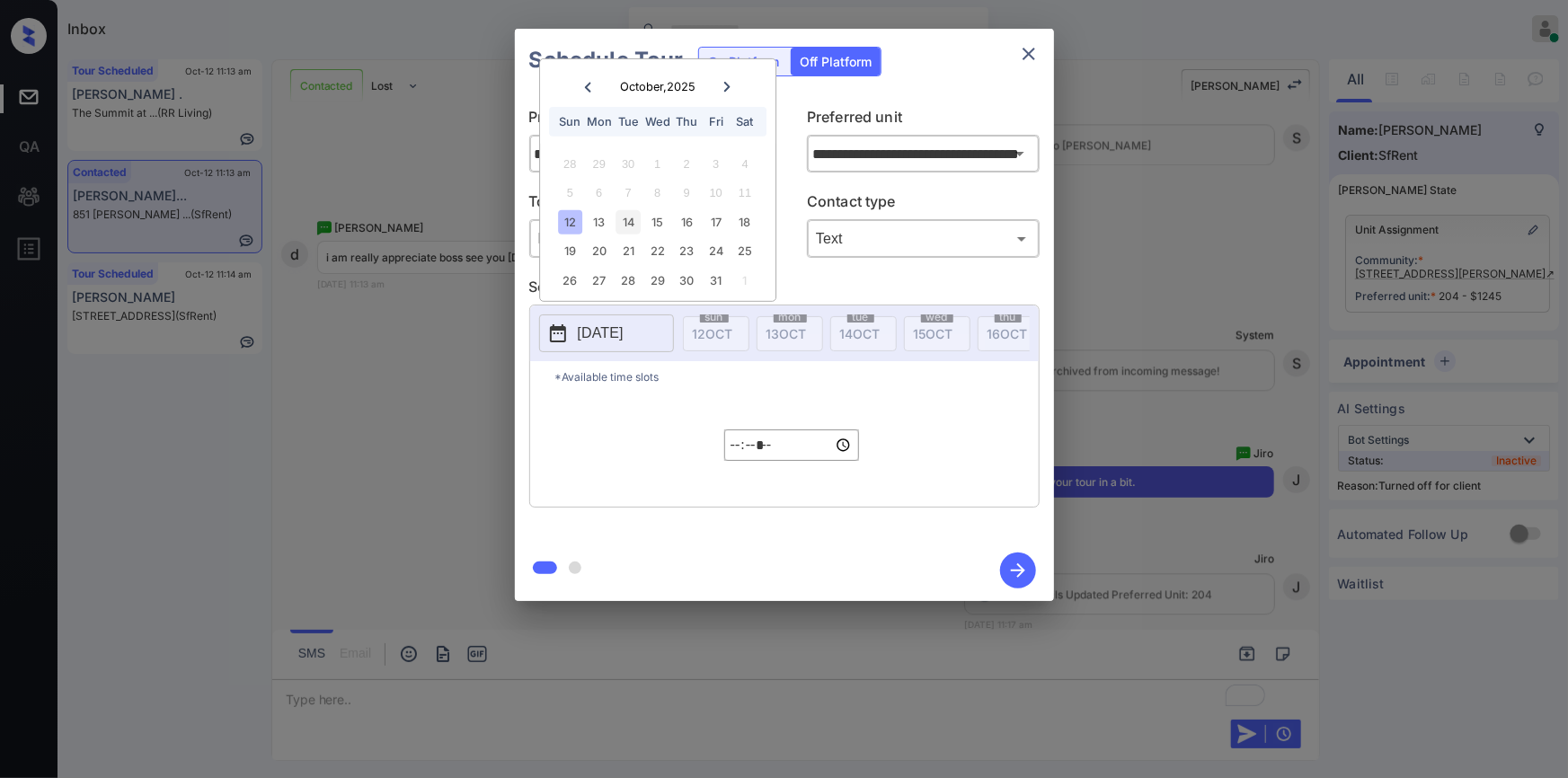
click at [634, 225] on div "14" at bounding box center [629, 223] width 24 height 24
click at [732, 445] on input "*****" at bounding box center [792, 446] width 135 height 32
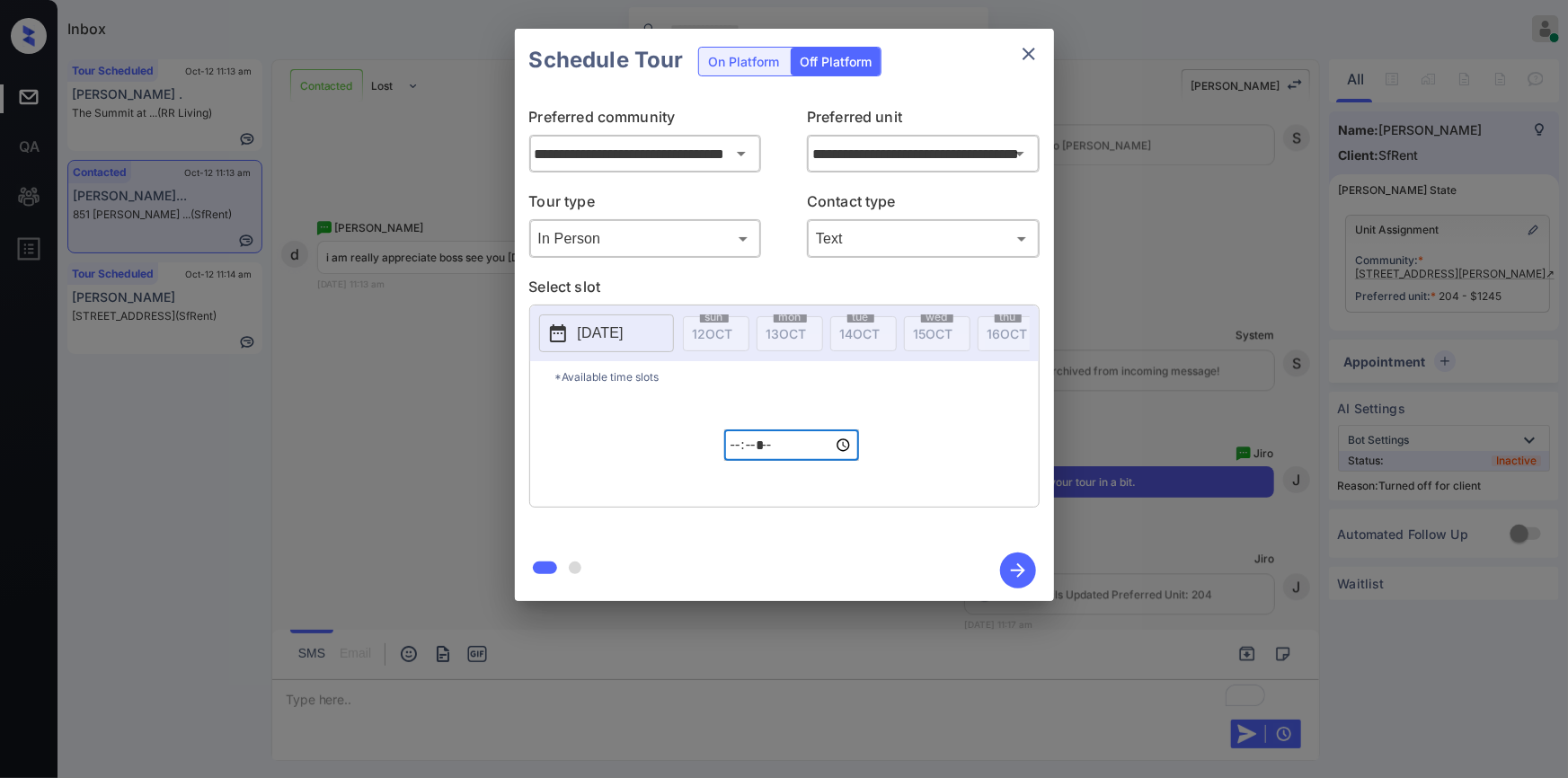
type input "*****"
click at [1019, 565] on icon "button" at bounding box center [1018, 570] width 14 height 14
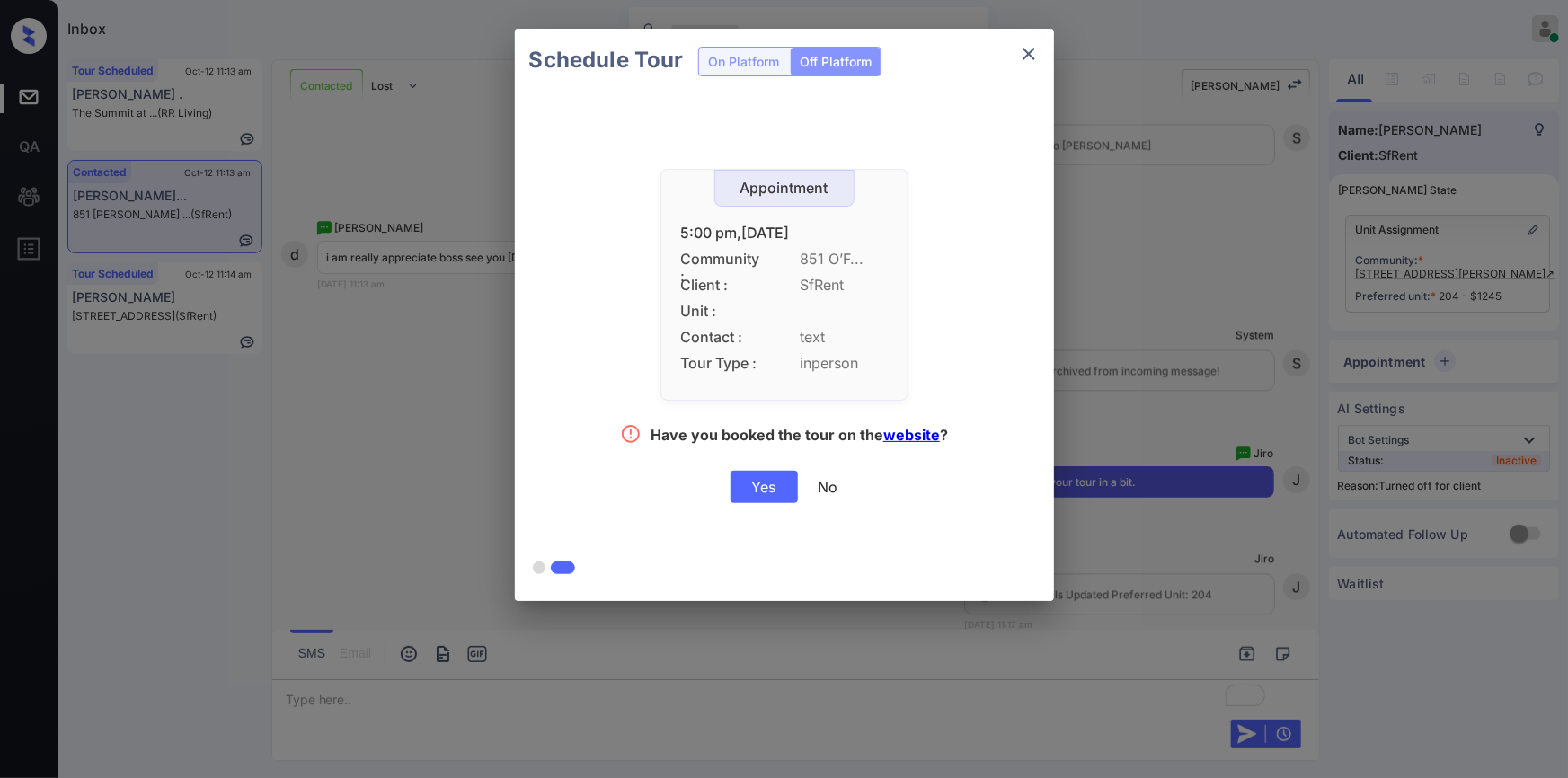
click at [758, 492] on div "Yes" at bounding box center [765, 487] width 67 height 33
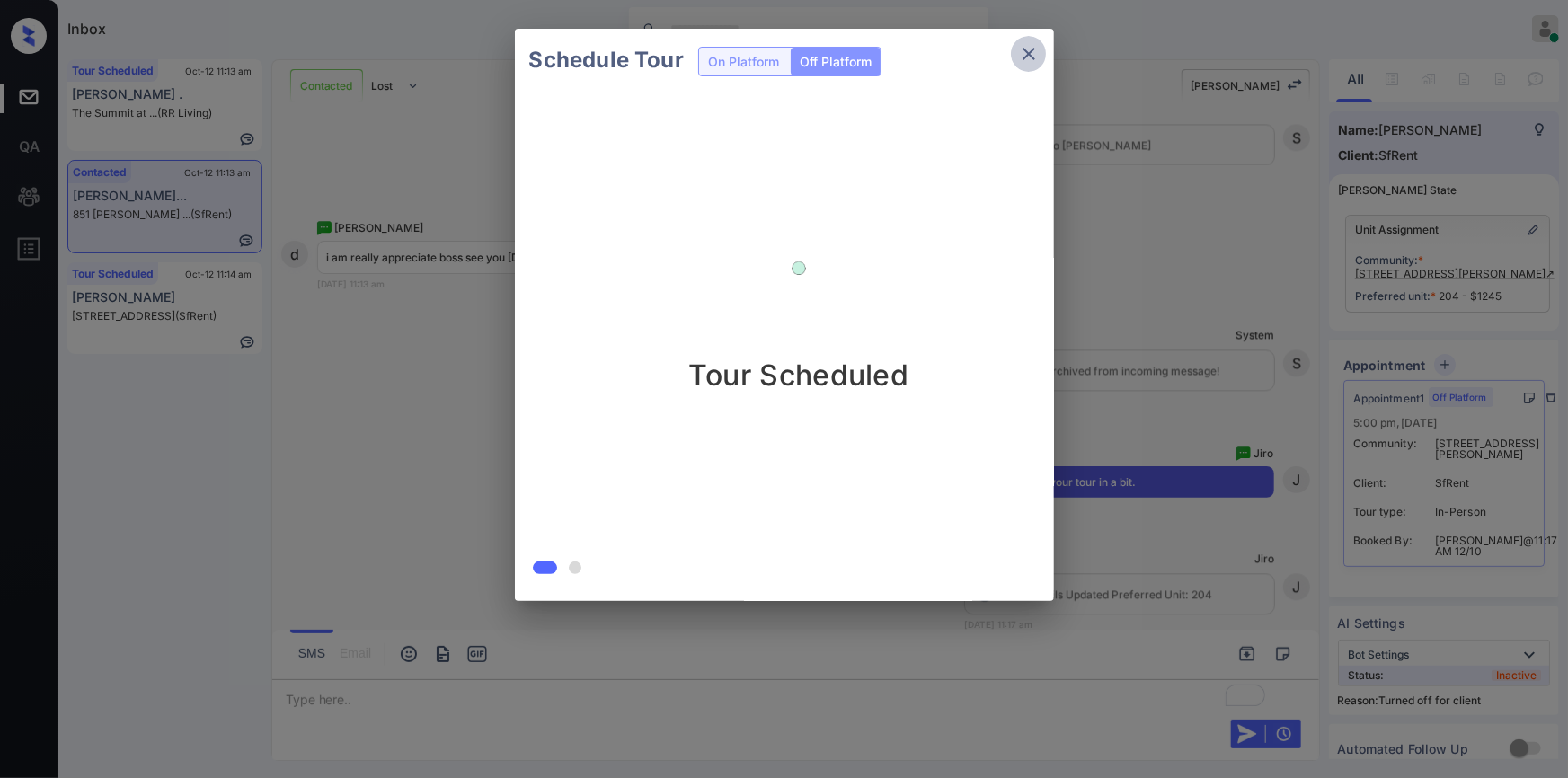
click at [1027, 51] on icon "close" at bounding box center [1029, 53] width 22 height 22
